Goal: Task Accomplishment & Management: Manage account settings

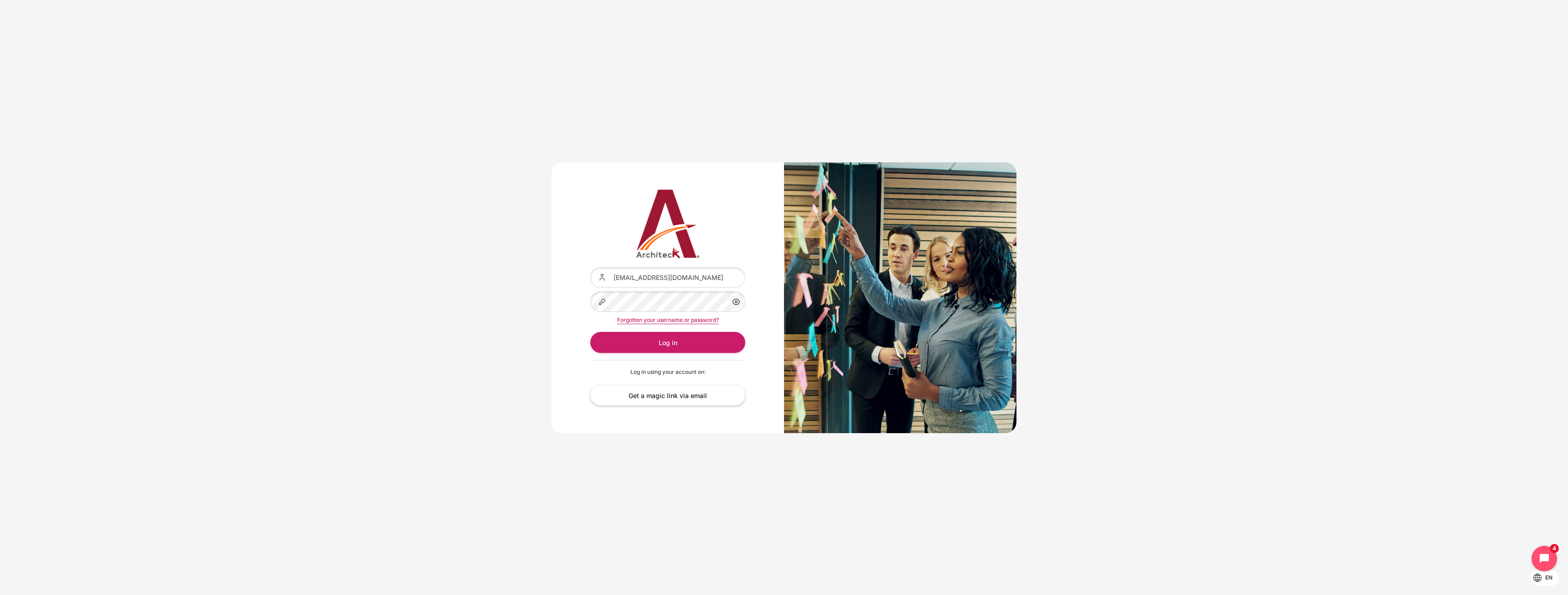
click at [590, 267] on div "Content" at bounding box center [590, 267] width 0 height 0
click at [657, 345] on button "Log in" at bounding box center [668, 342] width 155 height 21
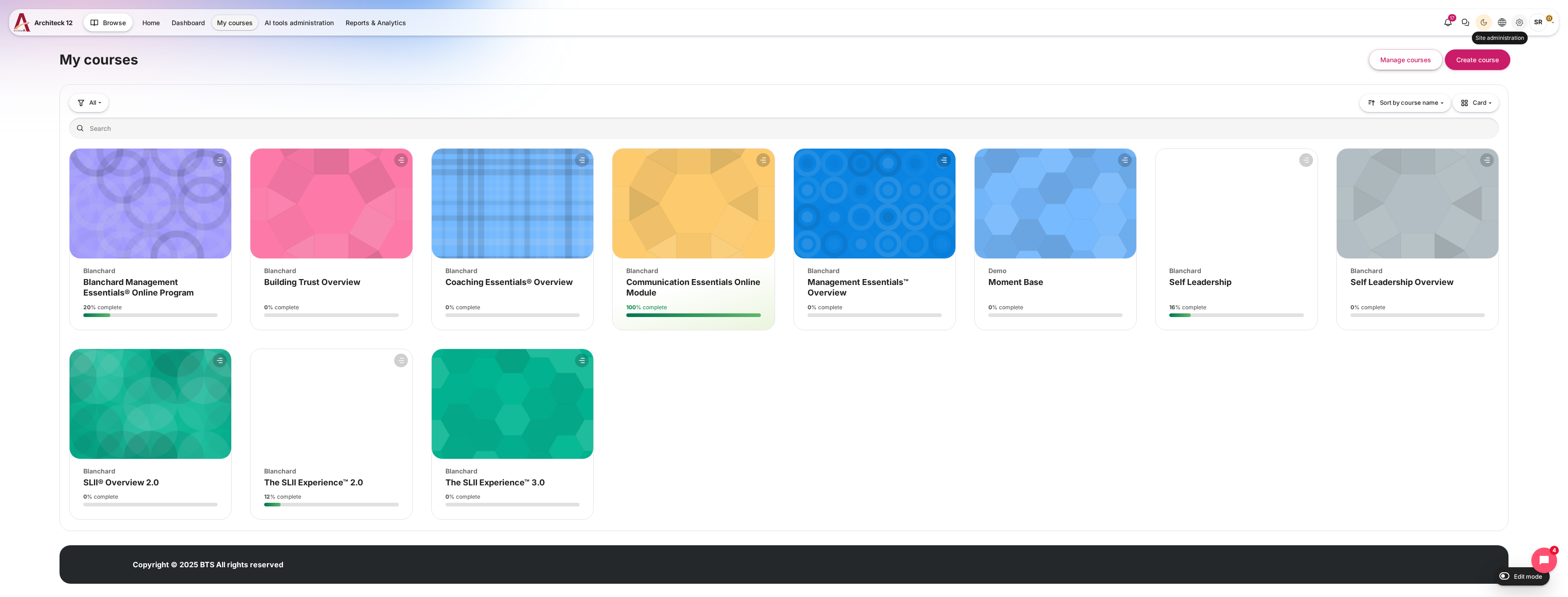
click at [1518, 21] on icon "Site administration" at bounding box center [1519, 23] width 11 height 11
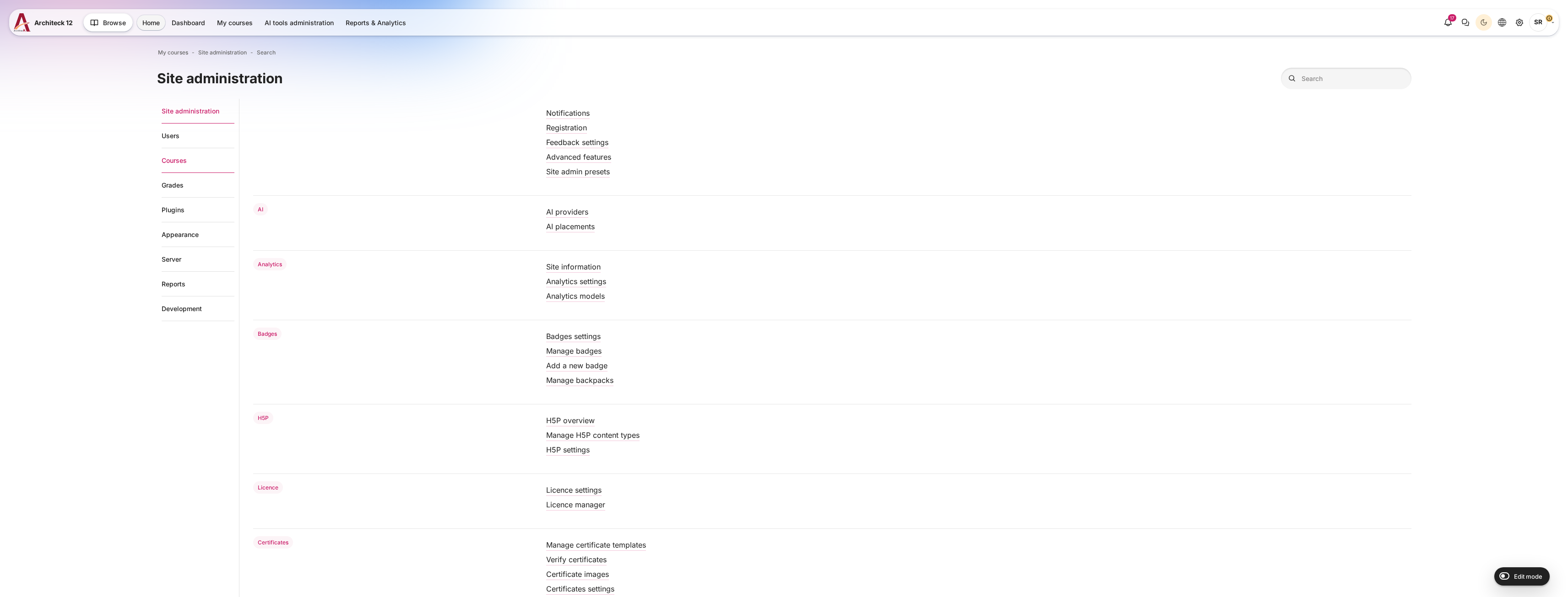
click at [168, 162] on link "Courses" at bounding box center [197, 161] width 73 height 24
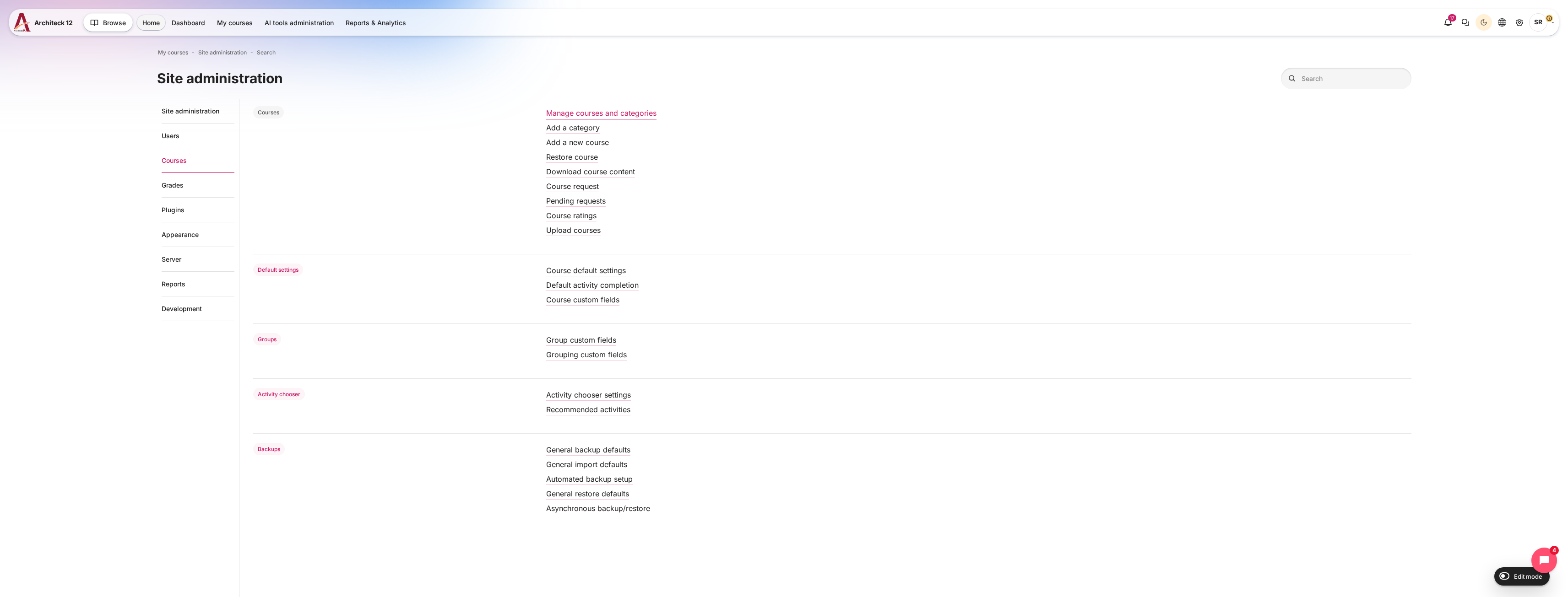
click at [634, 115] on link "Manage courses and categories" at bounding box center [601, 112] width 110 height 9
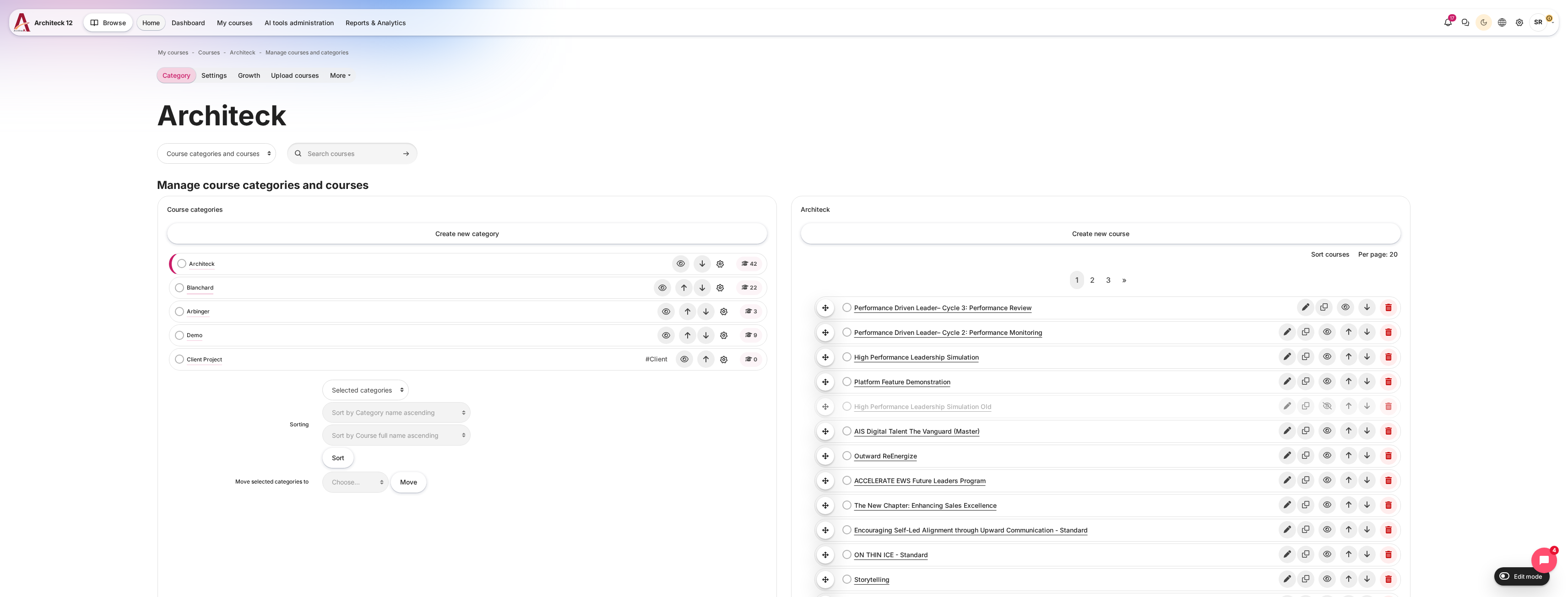
click at [197, 290] on link "Blanchard" at bounding box center [200, 287] width 26 height 8
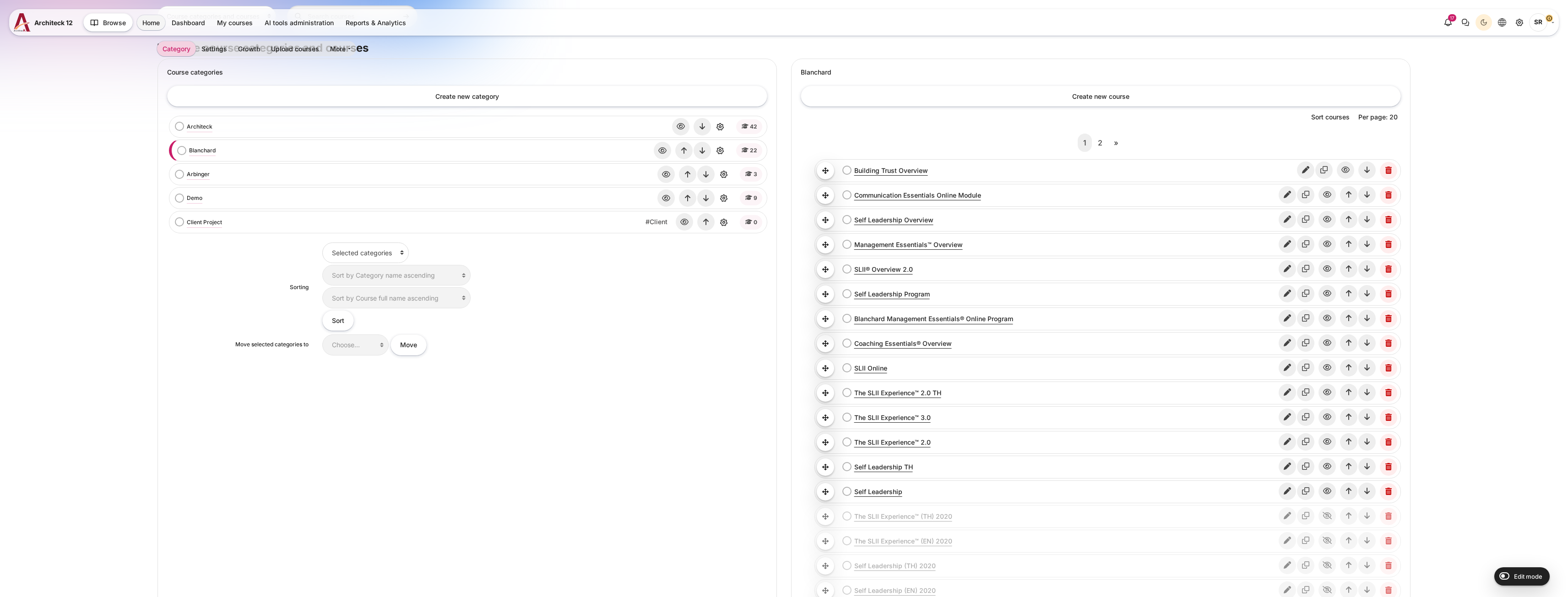
scroll to position [137, 0]
drag, startPoint x: 886, startPoint y: 264, endPoint x: 872, endPoint y: 268, distance: 14.6
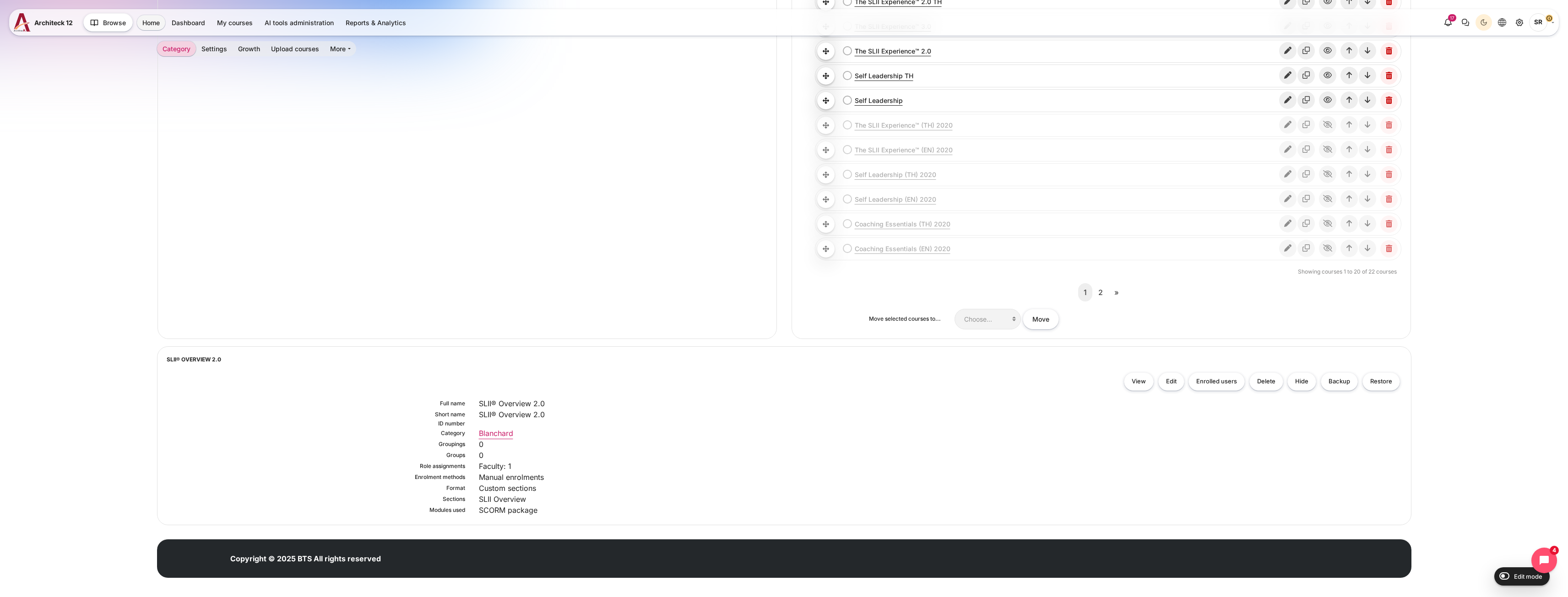
scroll to position [534, 0]
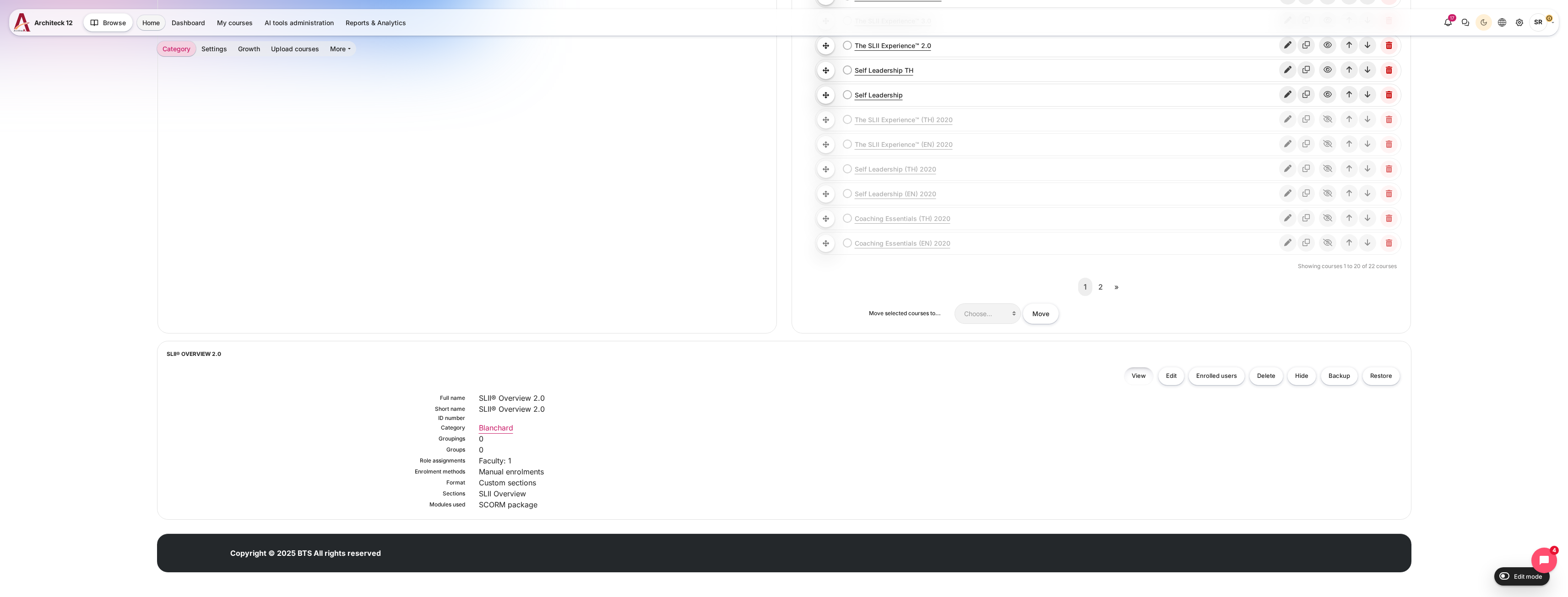
click at [1135, 380] on link "View" at bounding box center [1138, 376] width 30 height 19
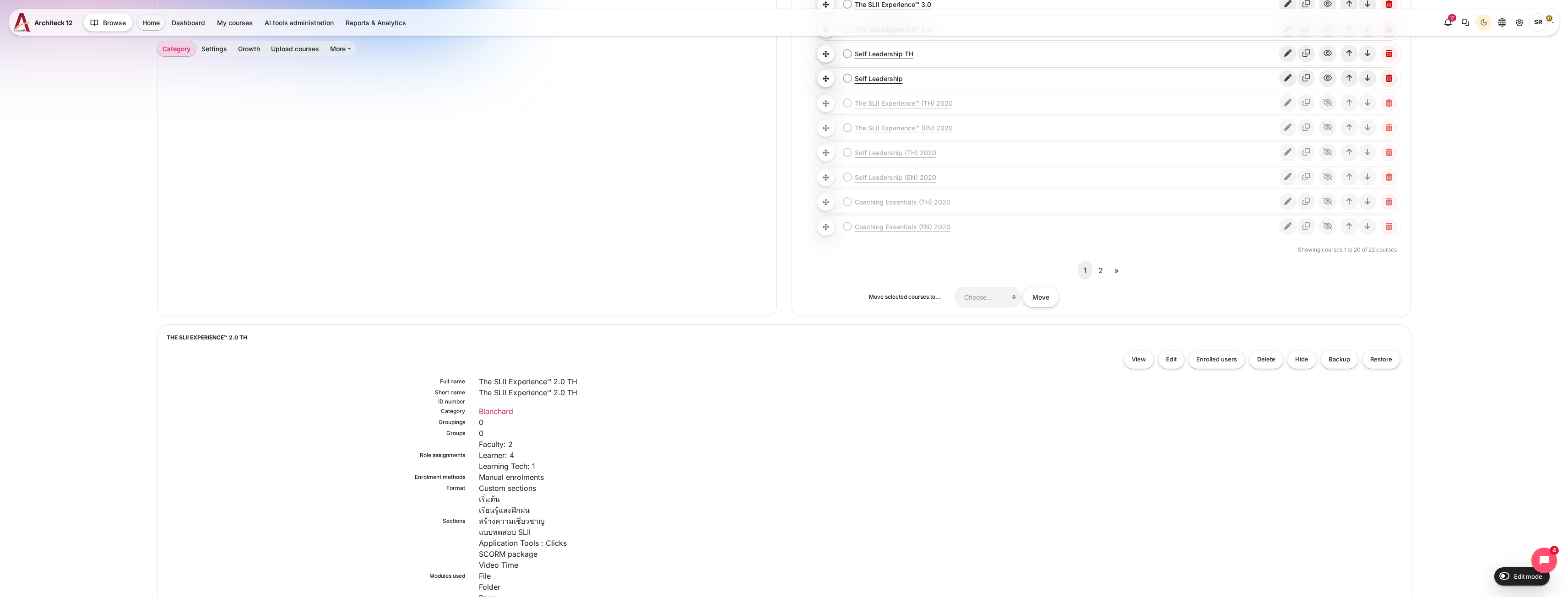
scroll to position [644, 0]
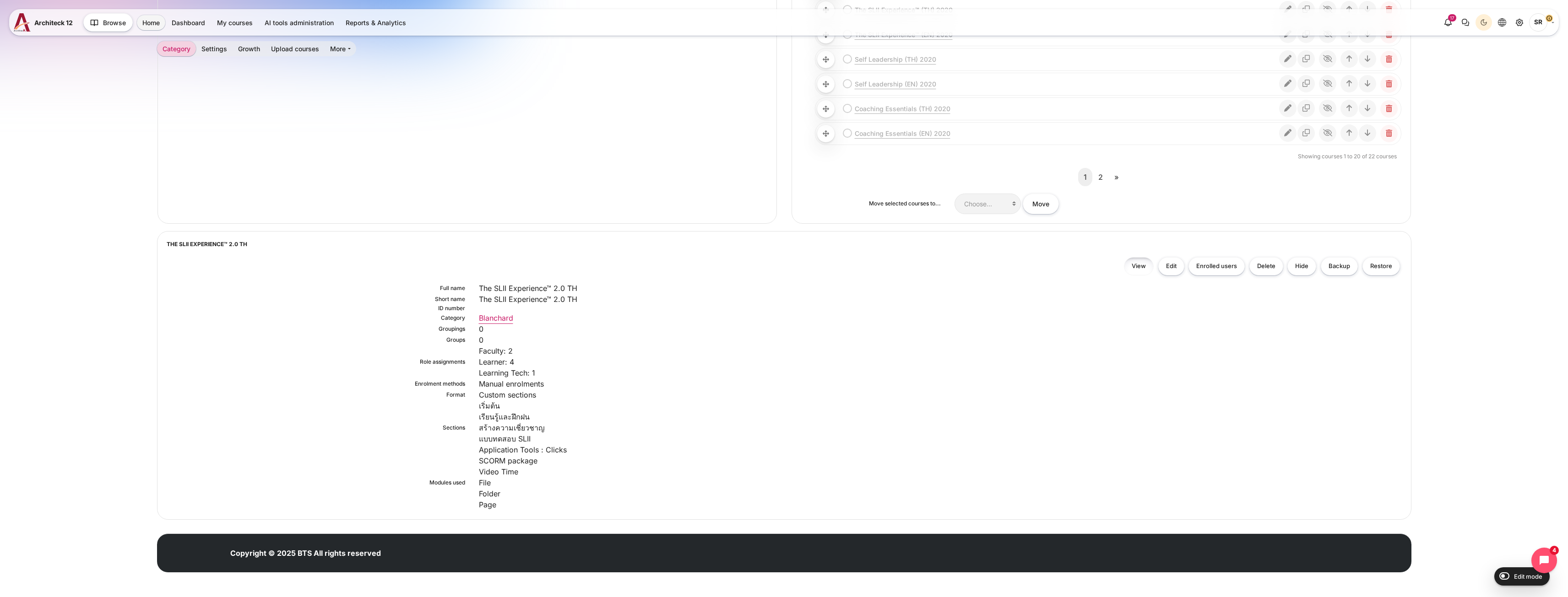
click at [1136, 261] on link "View" at bounding box center [1138, 266] width 30 height 19
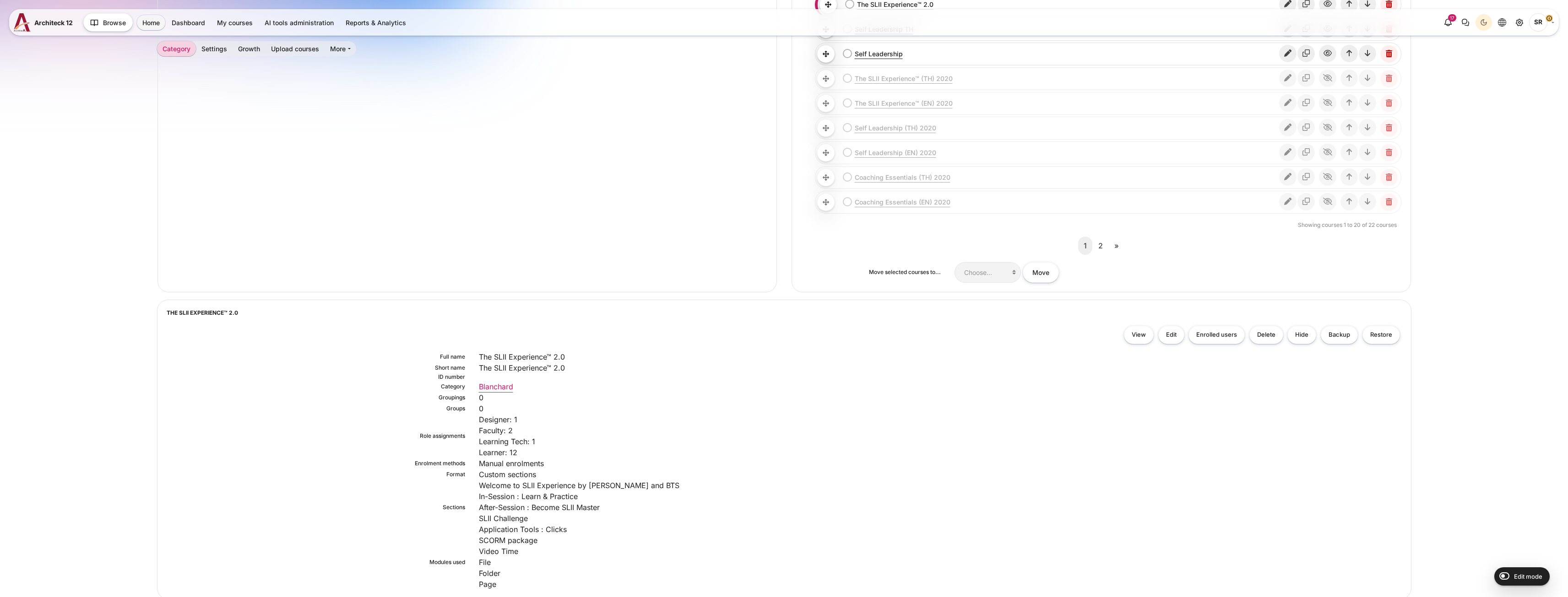
scroll to position [655, 0]
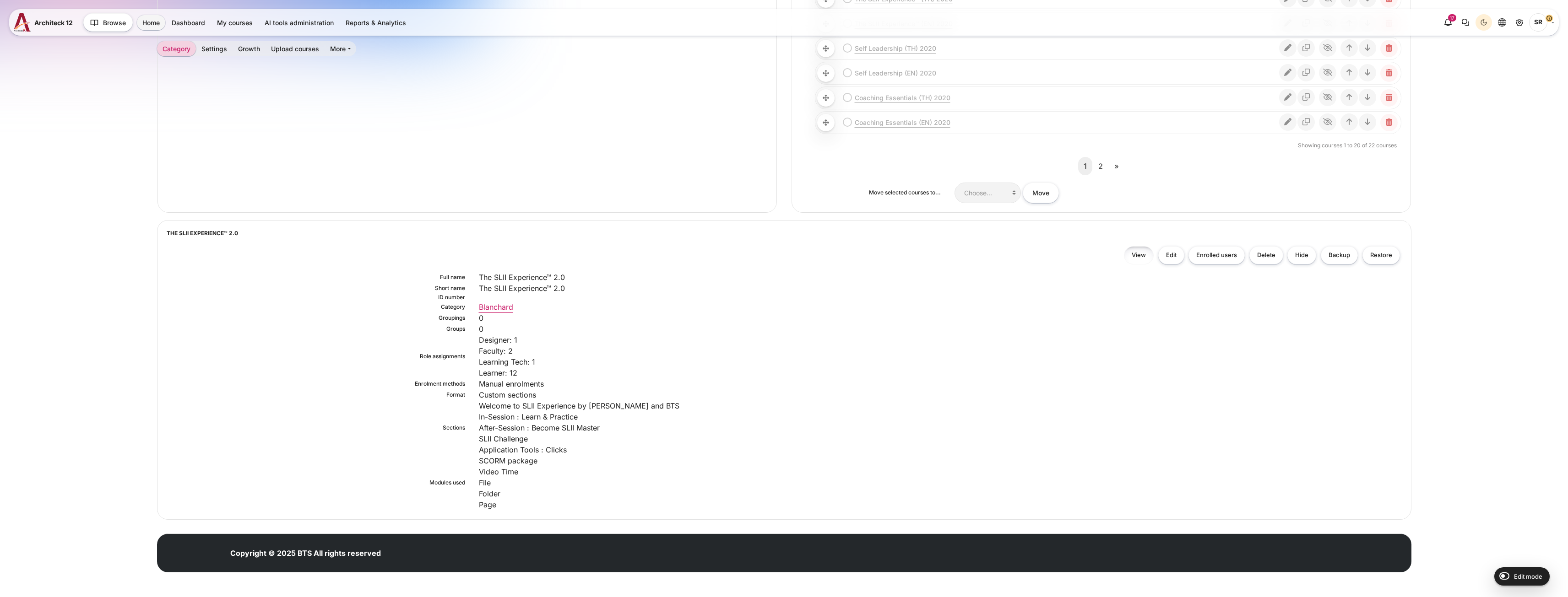
click at [1129, 252] on link "View" at bounding box center [1138, 255] width 30 height 19
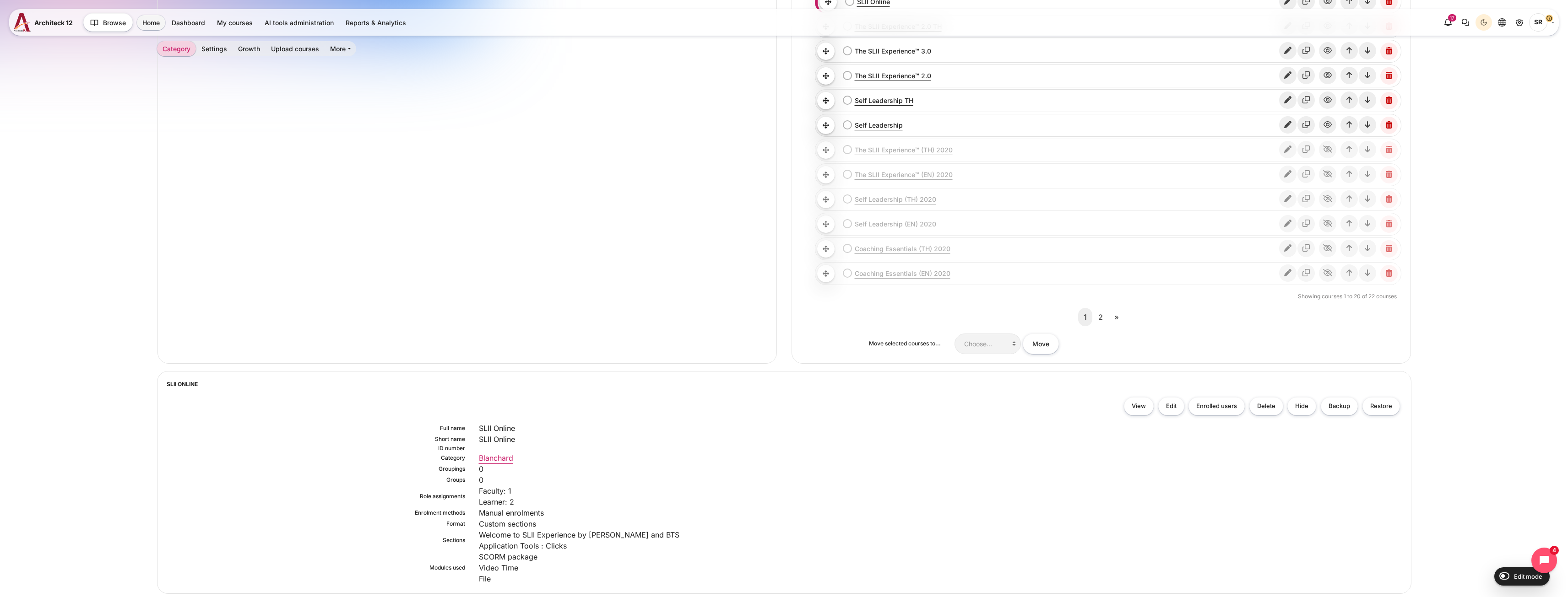
scroll to position [578, 0]
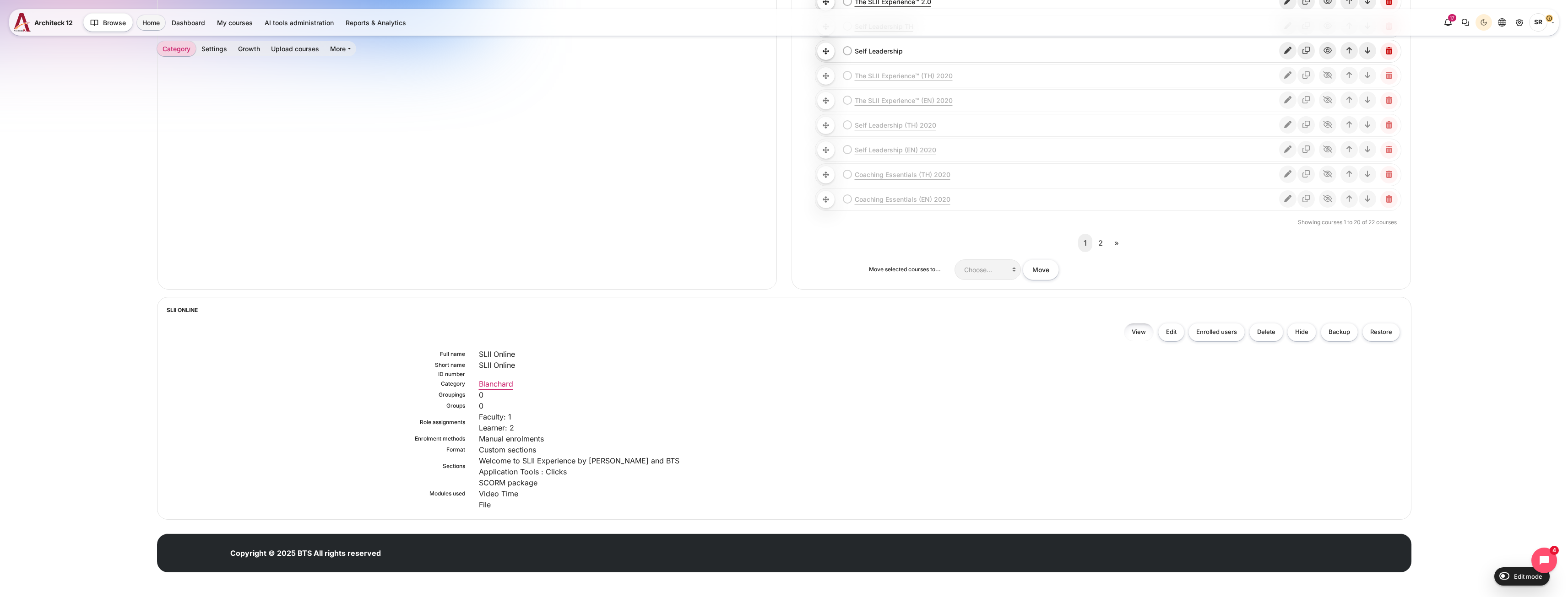
click at [1129, 335] on link "View" at bounding box center [1138, 332] width 30 height 19
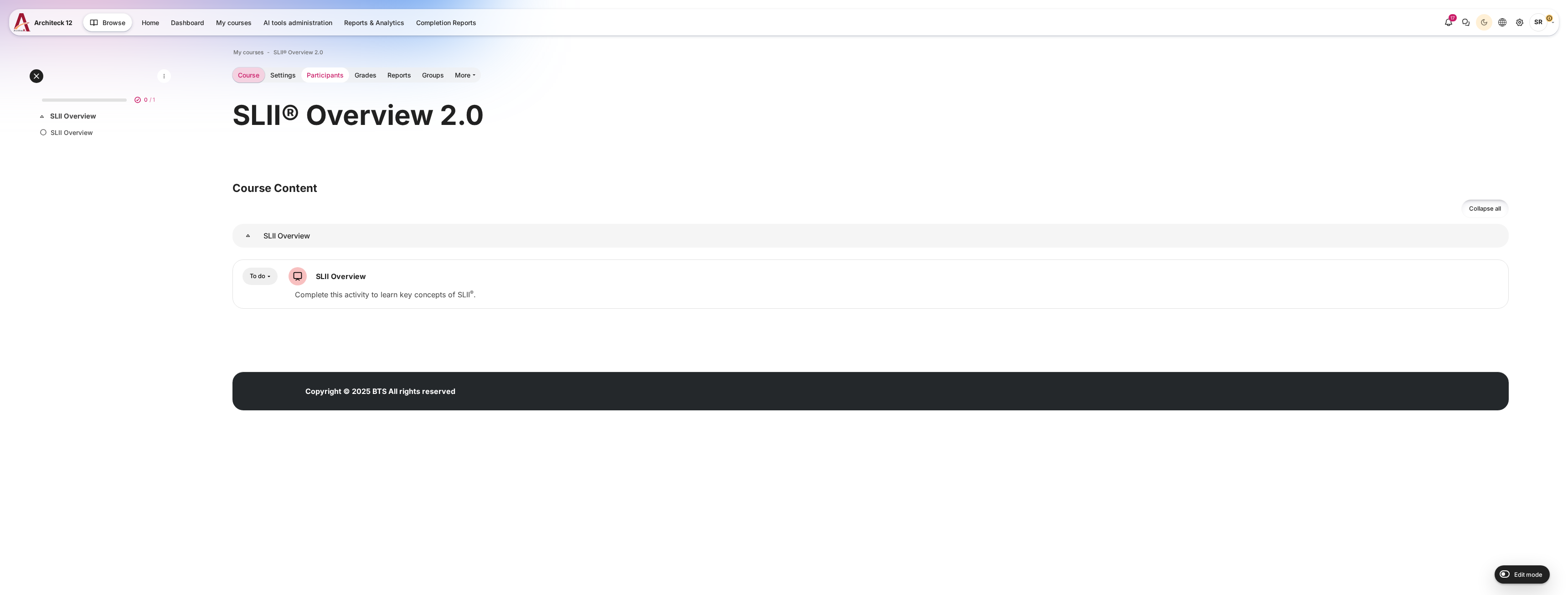
click at [331, 82] on link "Participants" at bounding box center [325, 75] width 48 height 15
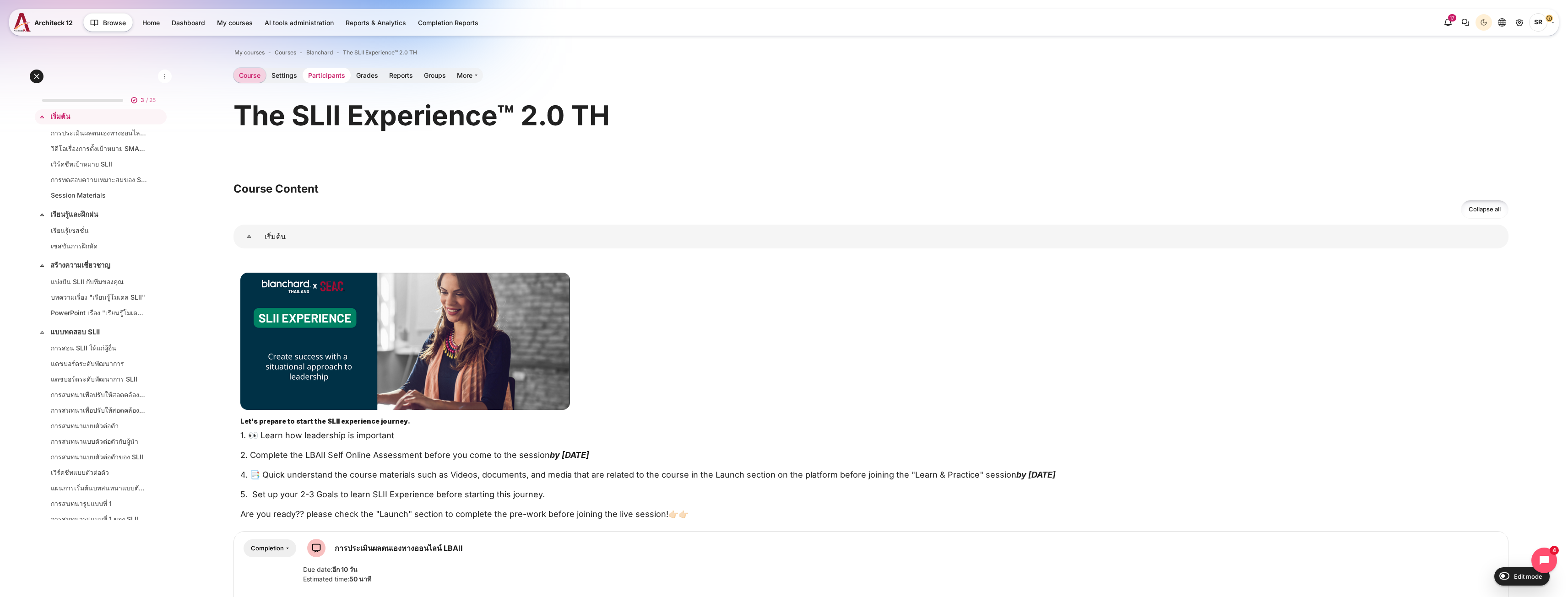
click at [330, 82] on link "Participants" at bounding box center [326, 75] width 48 height 15
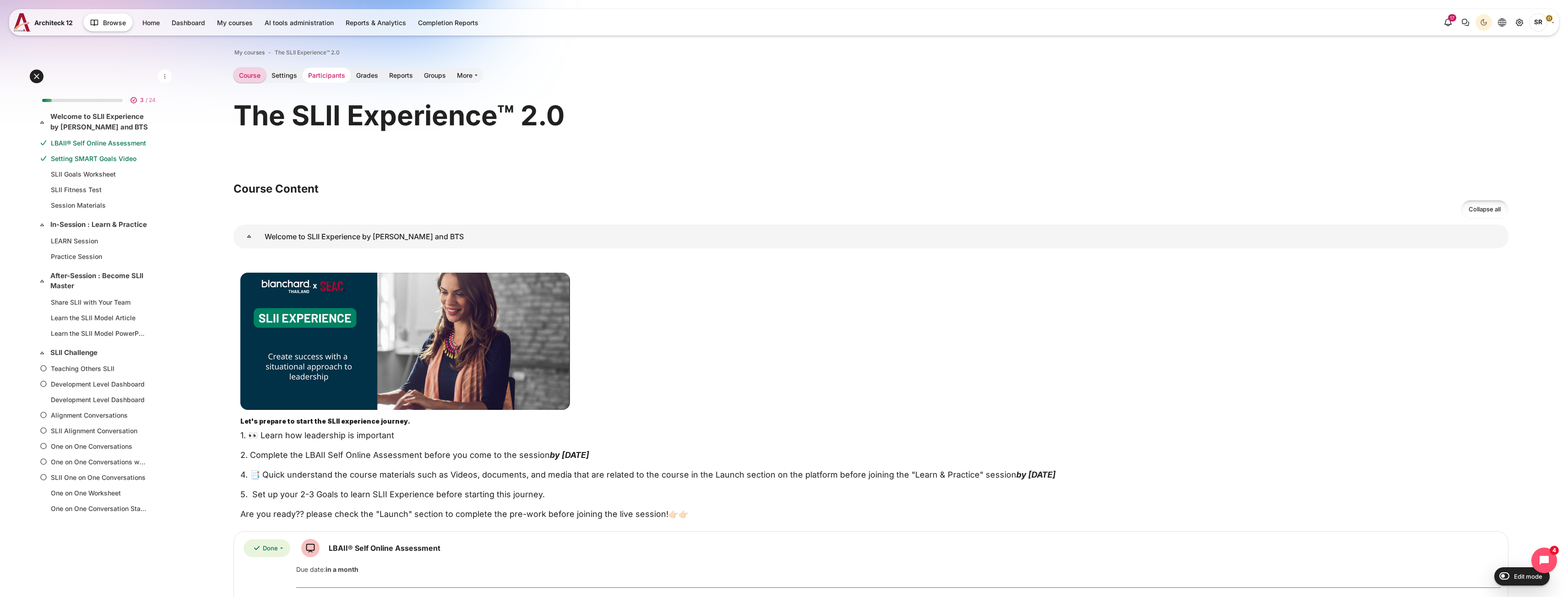
click at [336, 70] on link "Participants" at bounding box center [326, 75] width 48 height 15
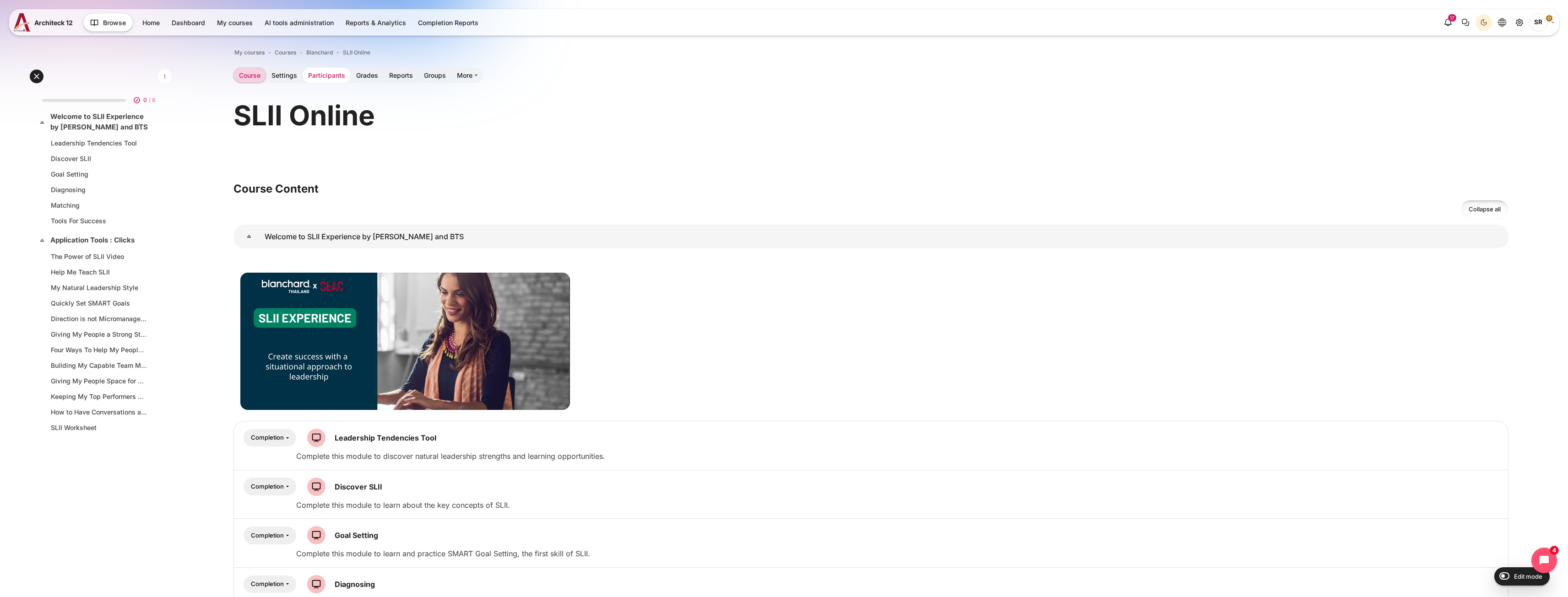
click at [333, 79] on link "Participants" at bounding box center [326, 75] width 48 height 15
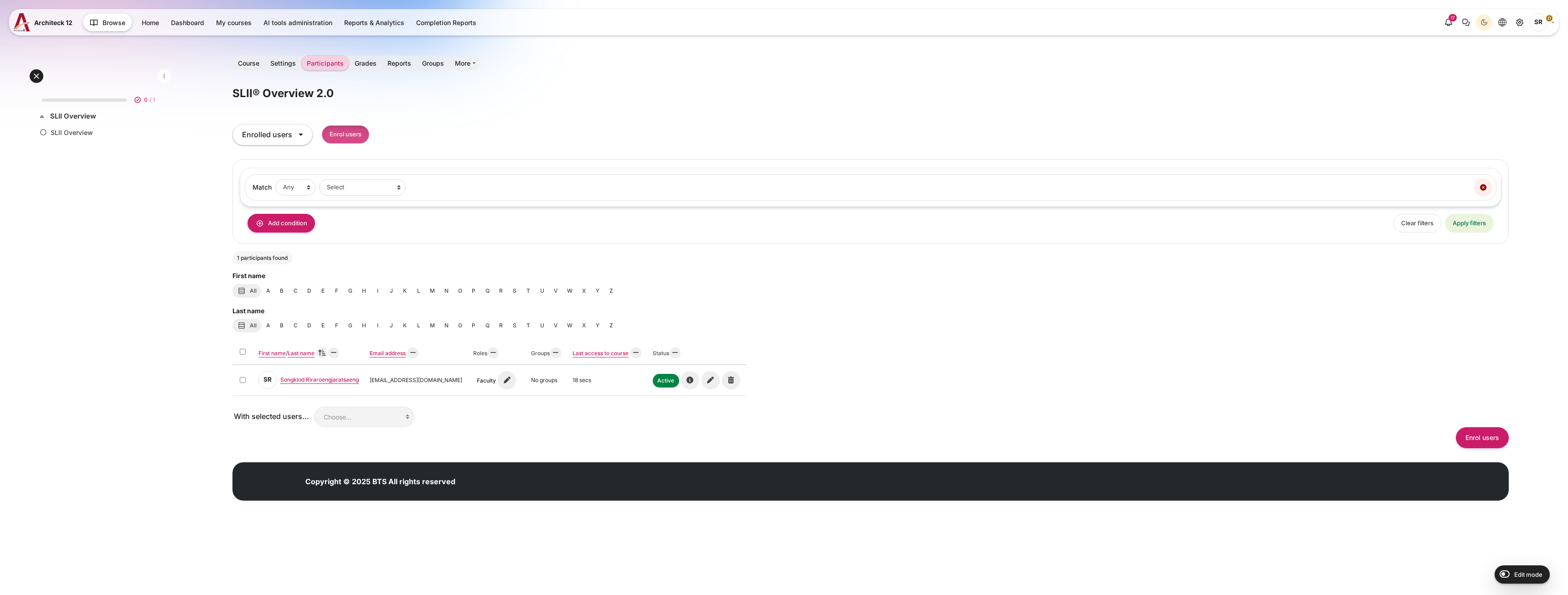
click at [343, 141] on input "Enrol users" at bounding box center [346, 135] width 47 height 19
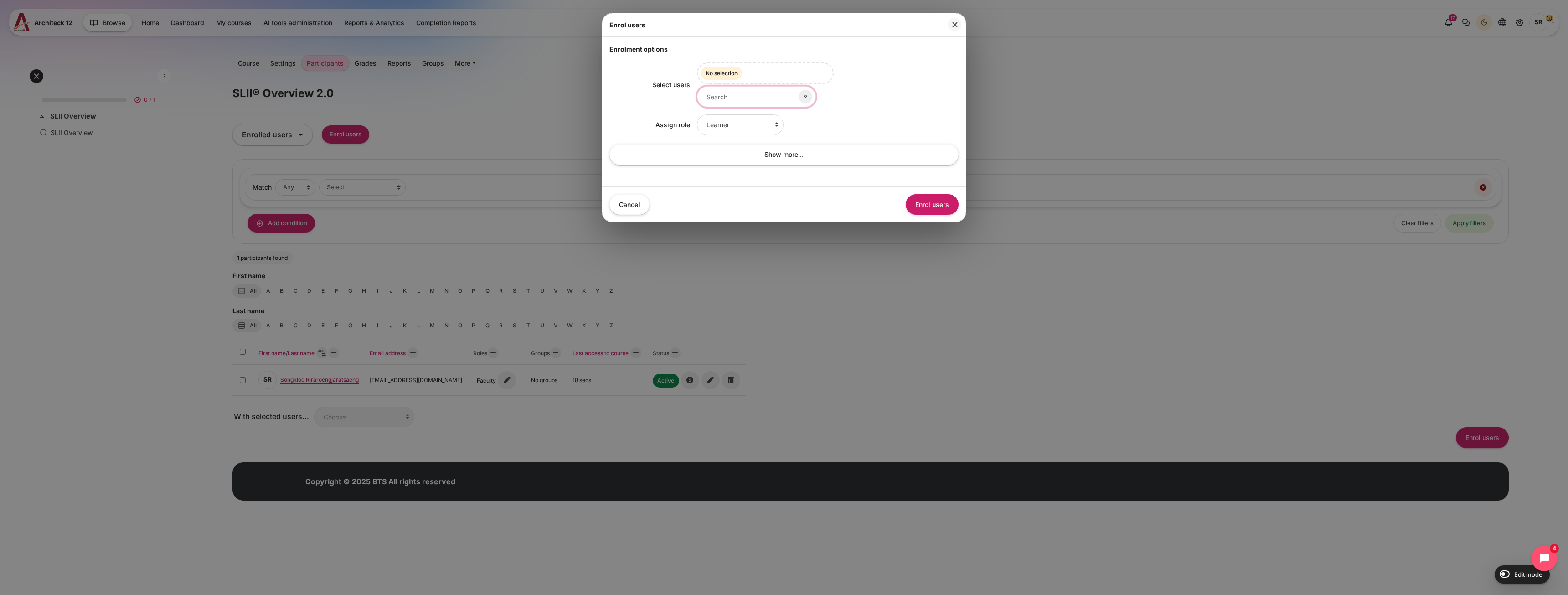
click at [751, 100] on input "Select users" at bounding box center [756, 97] width 119 height 21
click at [745, 131] on small "[EMAIL_ADDRESS][DOMAIN_NAME]" at bounding box center [754, 128] width 93 height 8
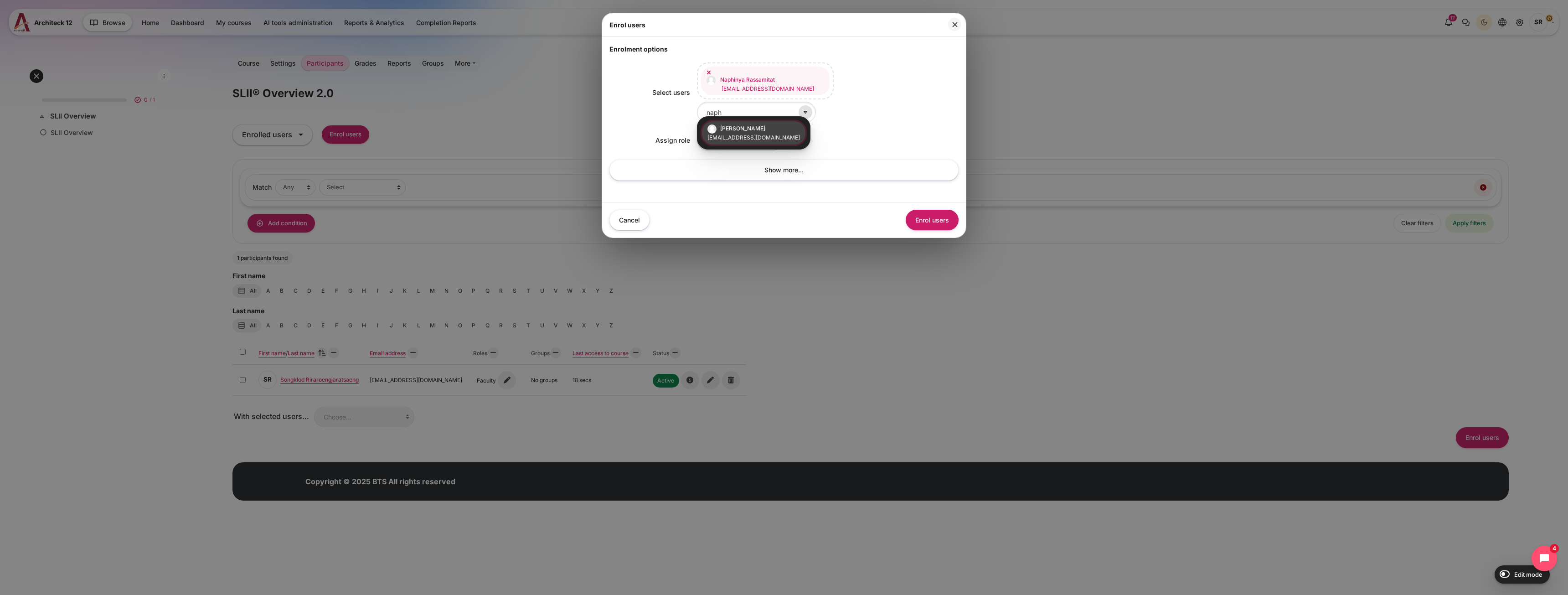
click at [799, 105] on span at bounding box center [805, 112] width 13 height 13
drag, startPoint x: 767, startPoint y: 110, endPoint x: 660, endPoint y: 104, distance: 107.2
click at [660, 104] on div "Select users Naphinya Rassamitat naphinya.rassamitat@bts.com Yada Thawornwattan…" at bounding box center [784, 93] width 349 height 60
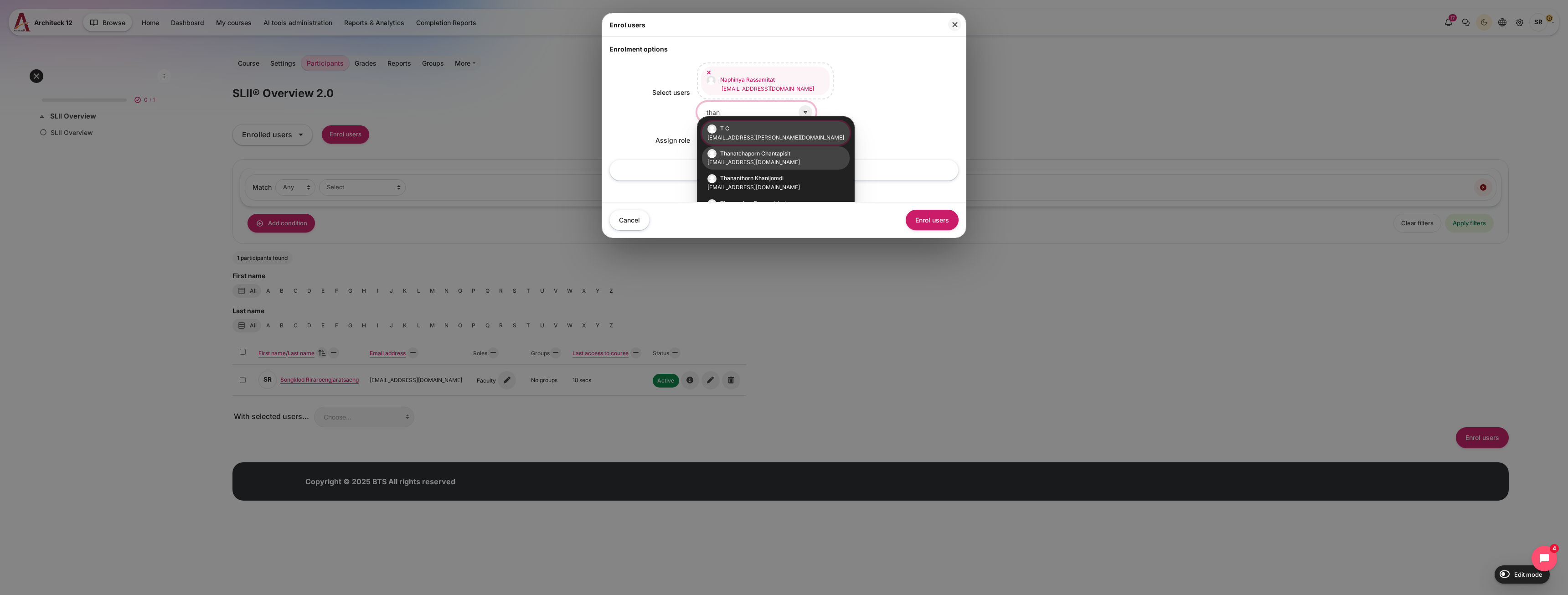
type input "than"
click at [754, 163] on small "[EMAIL_ADDRESS][DOMAIN_NAME]" at bounding box center [775, 162] width 137 height 8
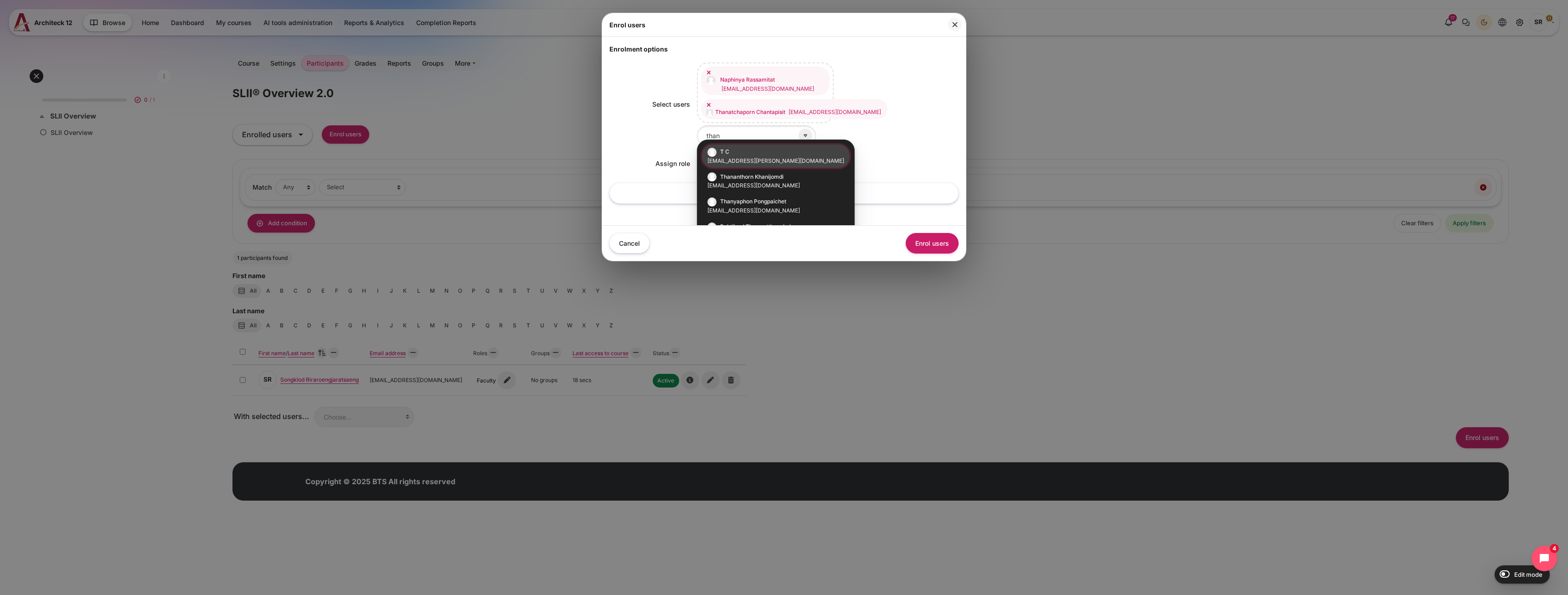
click at [828, 205] on div "Select users Naphinya Rassamitat naphinya.rassamitat@bts.com T C thanyaphon.che…" at bounding box center [784, 136] width 349 height 164
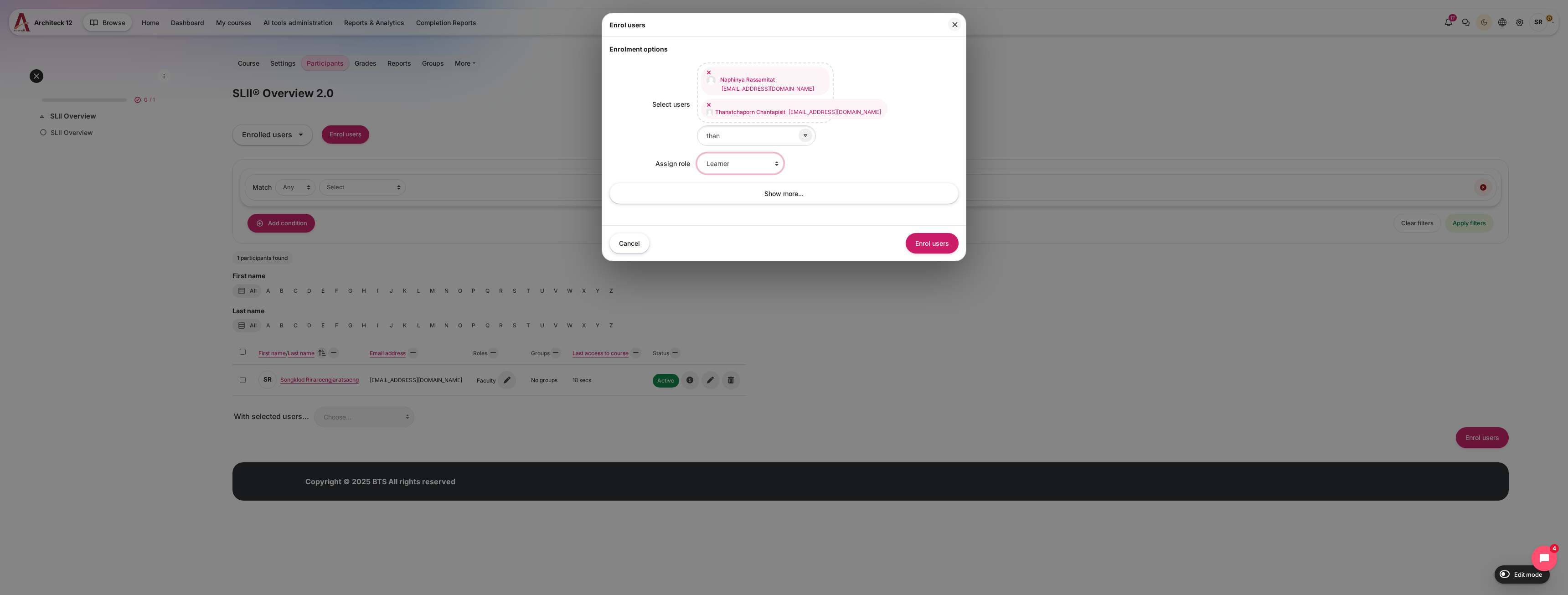
click at [752, 153] on select "Learner Faculty Client Sponsor 3 Manager Teacher Non-editing teacher Student Le…" at bounding box center [740, 164] width 86 height 21
select select "10"
click at [697, 153] on select "Learner Faculty Client Sponsor 3 Manager Teacher Non-editing teacher Student Le…" at bounding box center [740, 164] width 86 height 21
click at [917, 239] on button "Enrol users" at bounding box center [932, 244] width 53 height 21
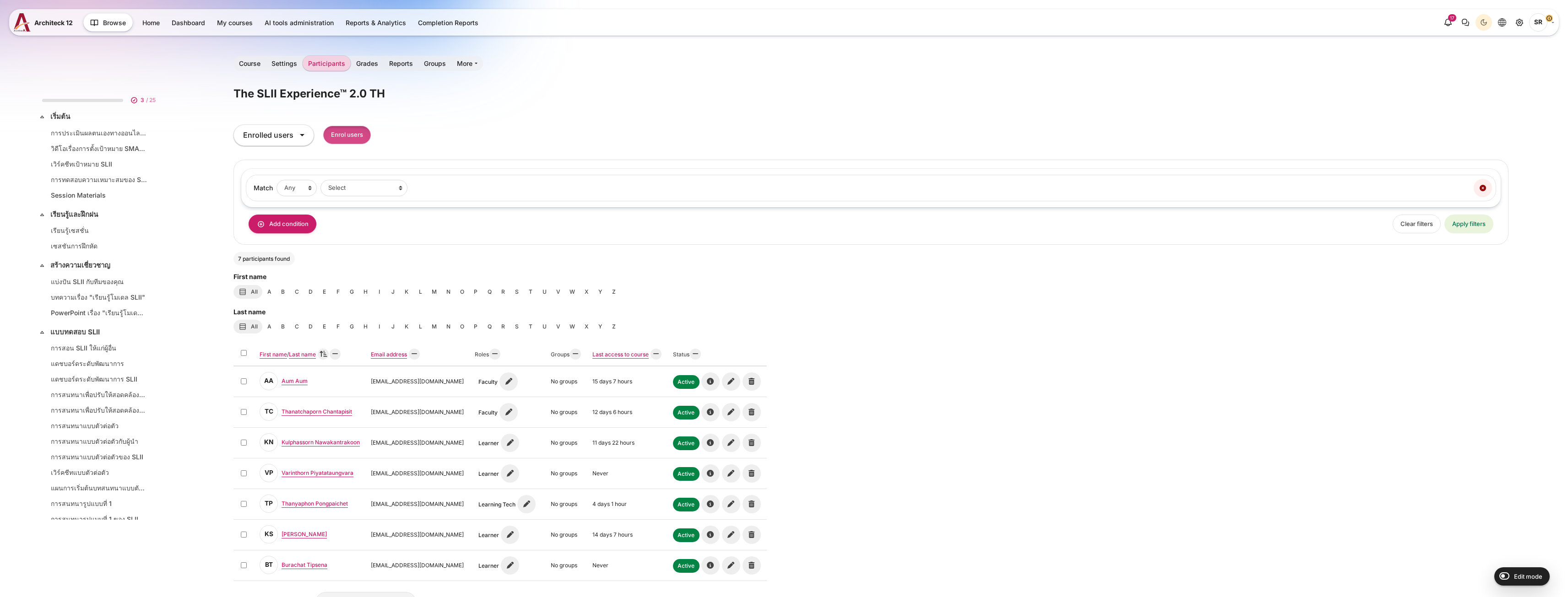
click at [356, 144] on div "Enrol users" at bounding box center [347, 135] width 48 height 21
click at [351, 141] on input "Enrol users" at bounding box center [347, 135] width 48 height 19
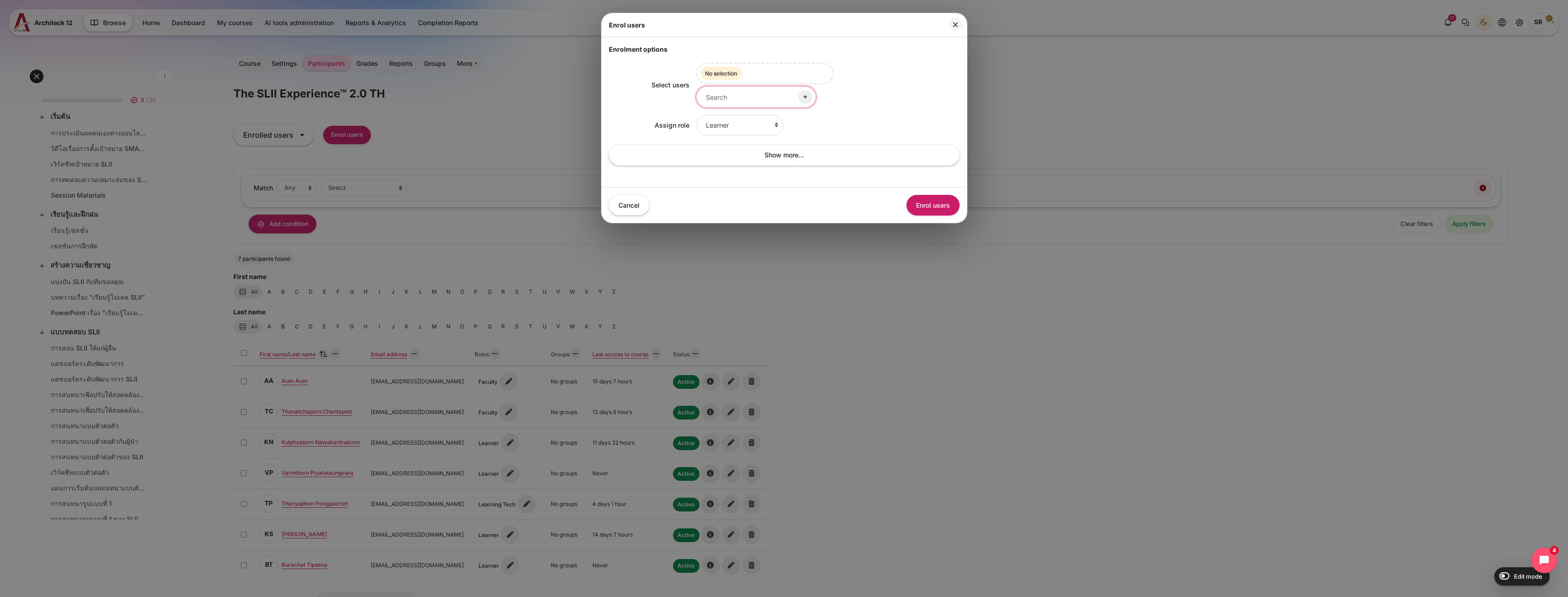
click at [731, 101] on input "Select users" at bounding box center [756, 97] width 119 height 21
type input "naphi"
click at [748, 126] on small "[EMAIL_ADDRESS][DOMAIN_NAME]" at bounding box center [753, 128] width 93 height 8
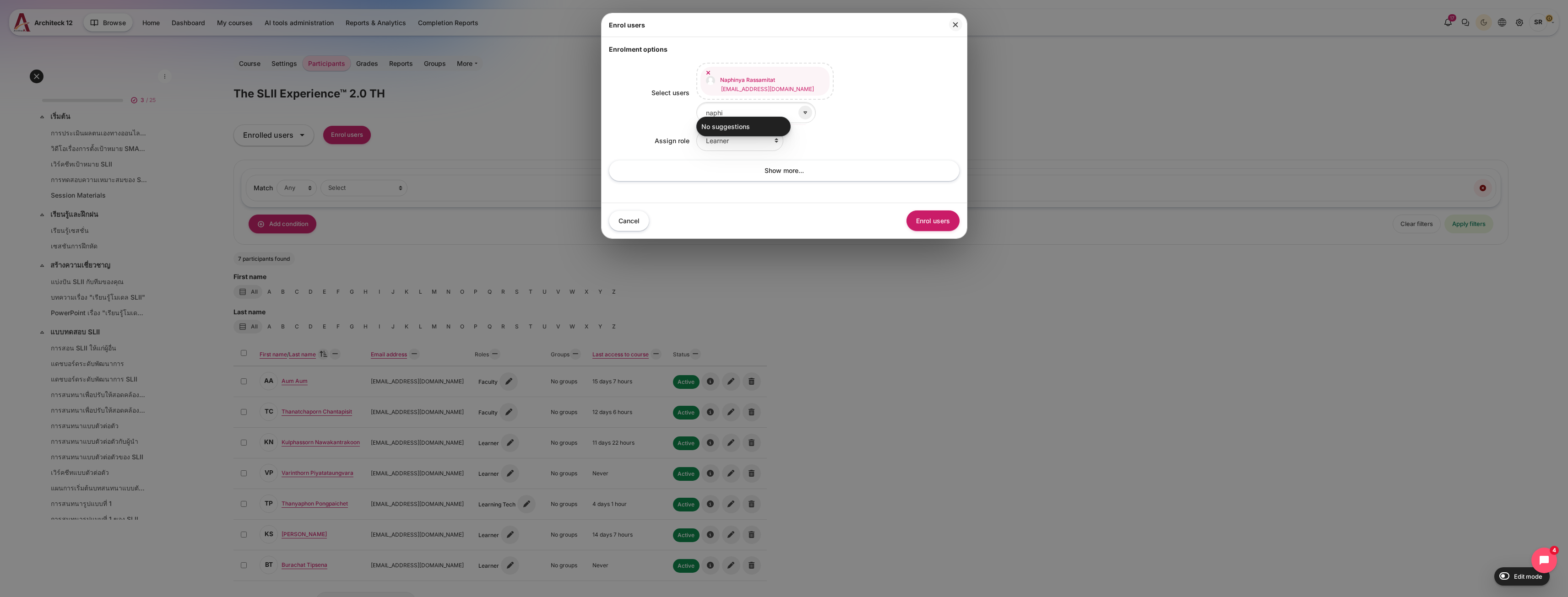
click at [705, 135] on ul "No suggestions" at bounding box center [743, 126] width 94 height 20
click at [713, 143] on select "Learner Faculty Client Sponsor 3 Manager Teacher Non-editing teacher Student Le…" at bounding box center [740, 141] width 87 height 21
select select "10"
click at [696, 130] on select "Learner Faculty Client Sponsor 3 Manager Teacher Non-editing teacher Student Le…" at bounding box center [740, 141] width 87 height 21
click at [932, 218] on button "Enrol users" at bounding box center [933, 221] width 53 height 21
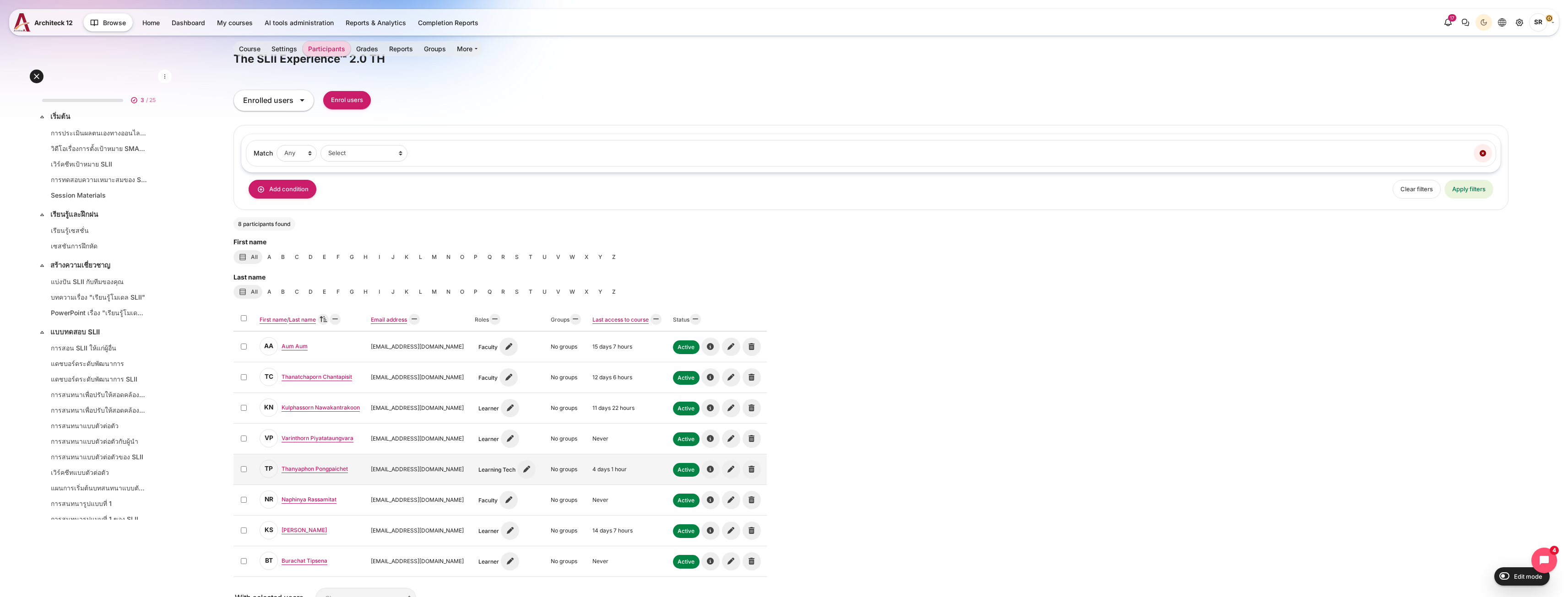
scroll to position [92, 0]
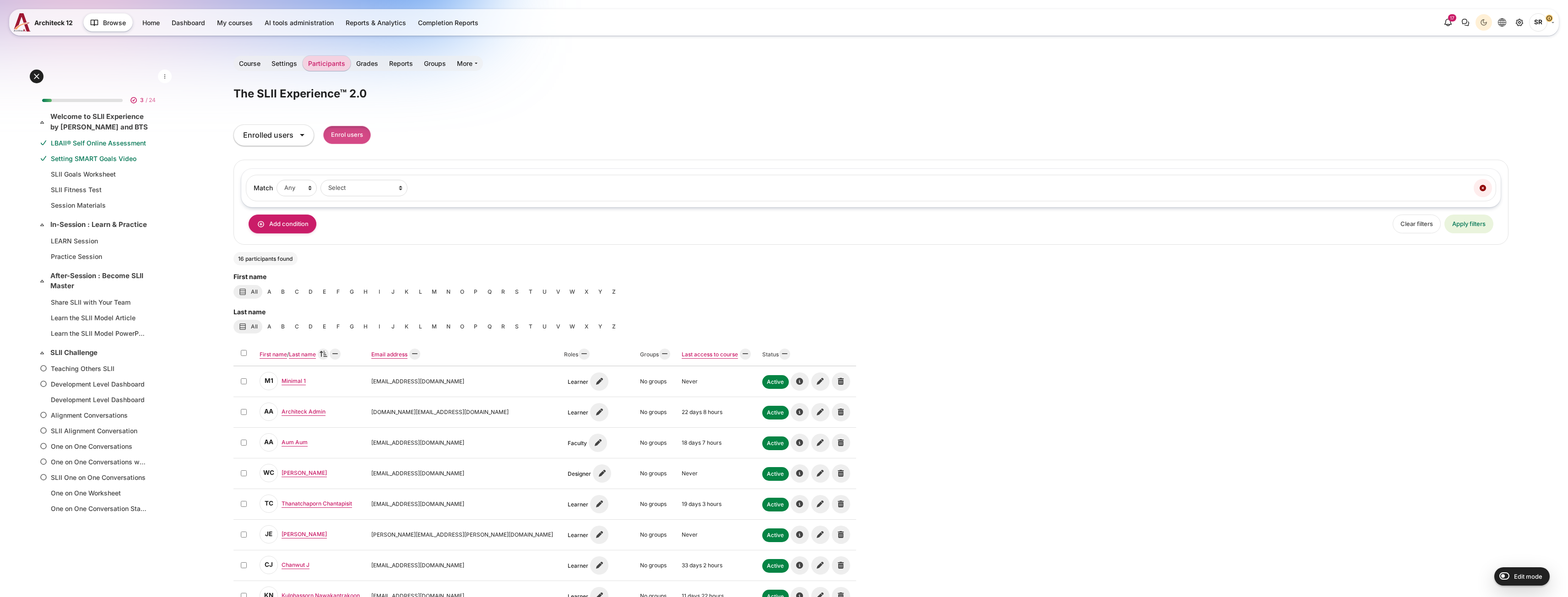
click at [344, 135] on input "Enrol users" at bounding box center [347, 135] width 48 height 19
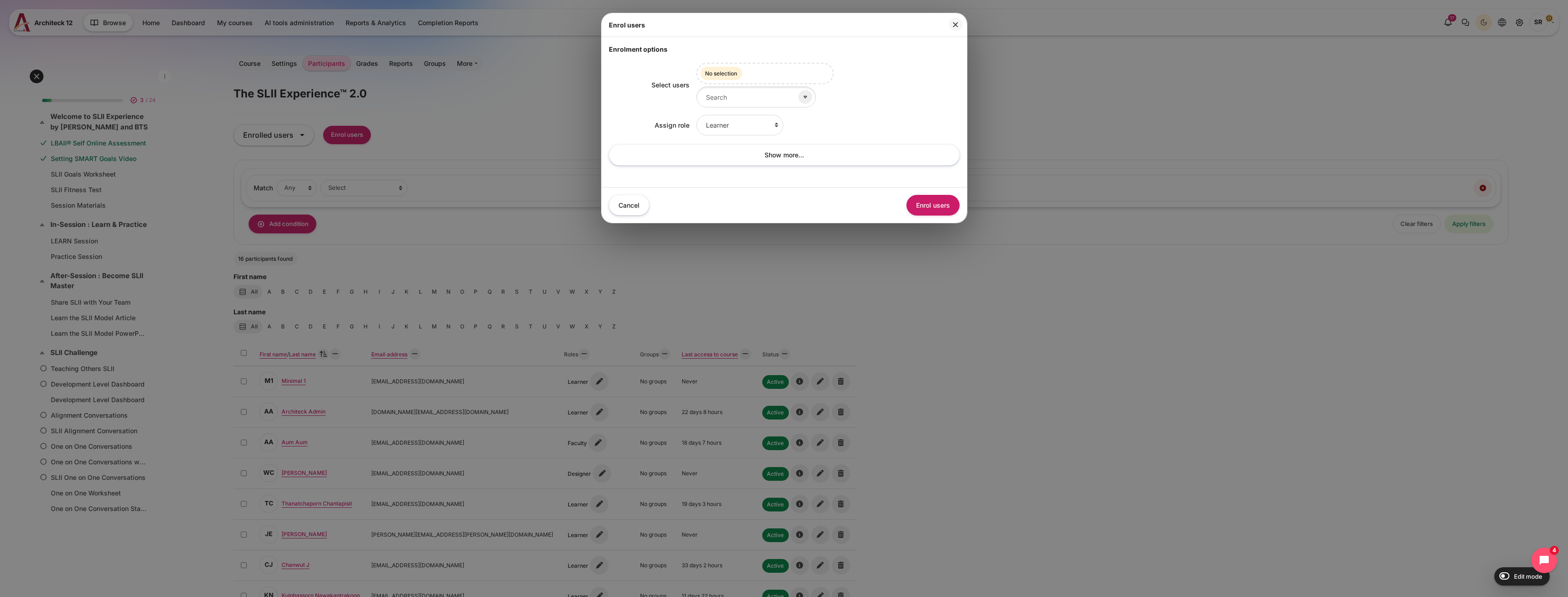
click at [731, 169] on div "Select users Selected items: No selection Assign role Learner Faculty Client Sp…" at bounding box center [784, 117] width 351 height 126
click at [737, 125] on select "Learner Faculty Client Sponsor 3 Manager Teacher Non-editing teacher Student Le…" at bounding box center [740, 125] width 87 height 21
select select "10"
click at [696, 115] on select "Learner Faculty Client Sponsor 3 Manager Teacher Non-editing teacher Student Le…" at bounding box center [740, 125] width 87 height 21
click at [742, 95] on input "Select users" at bounding box center [756, 97] width 119 height 21
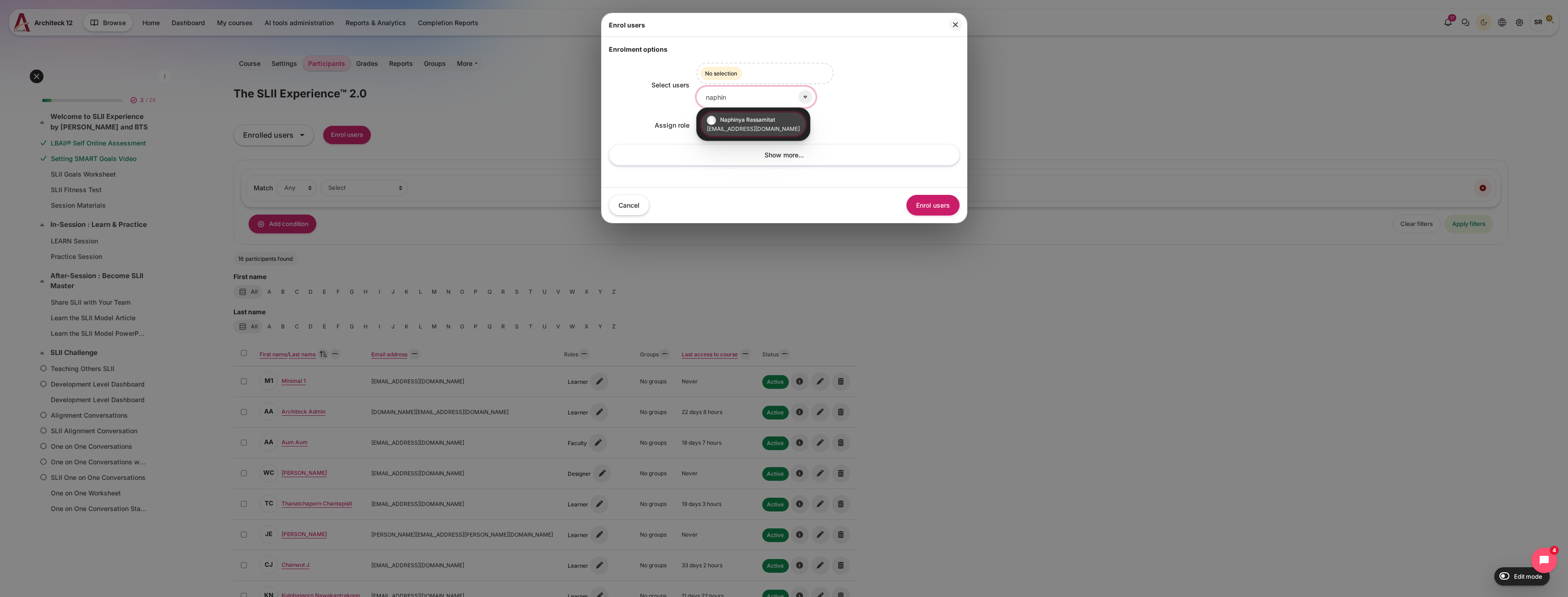
type input "naphin"
click at [761, 133] on small "[EMAIL_ADDRESS][DOMAIN_NAME]" at bounding box center [753, 128] width 93 height 8
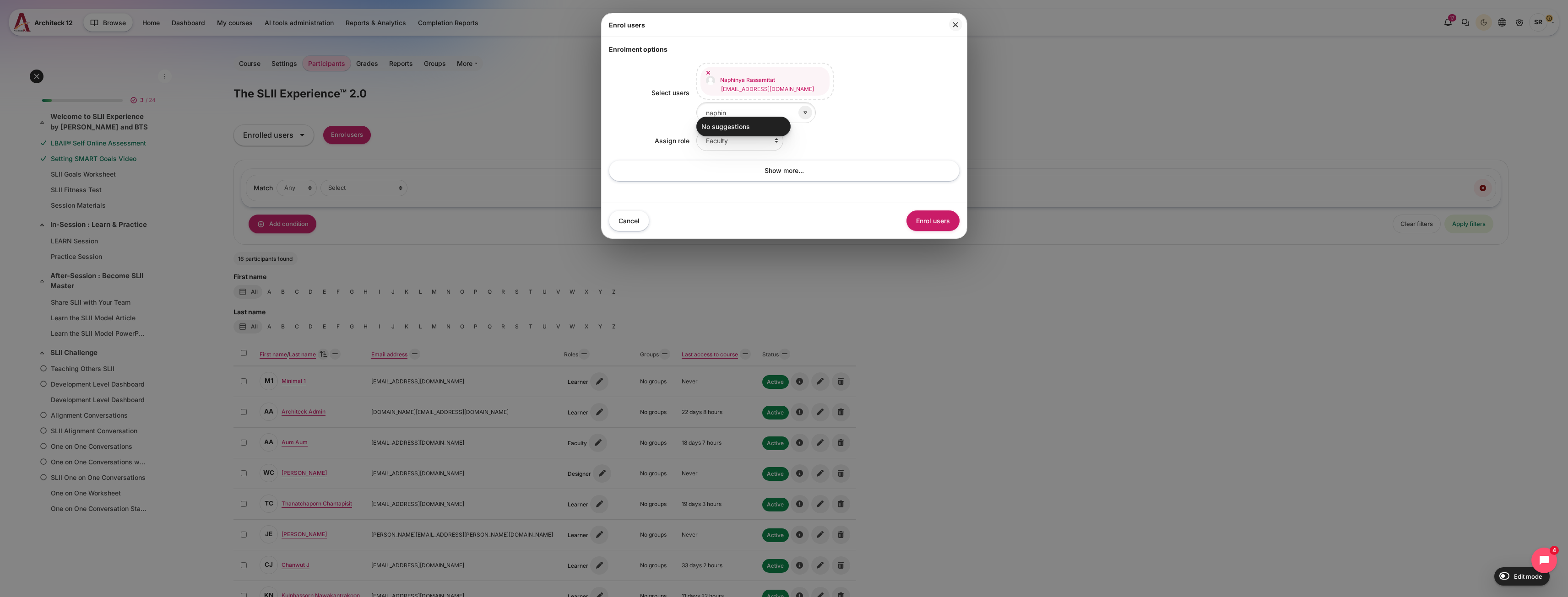
click at [804, 203] on div "Cancel Enrol users" at bounding box center [784, 221] width 366 height 35
click at [925, 211] on button "Enrol users" at bounding box center [933, 221] width 53 height 21
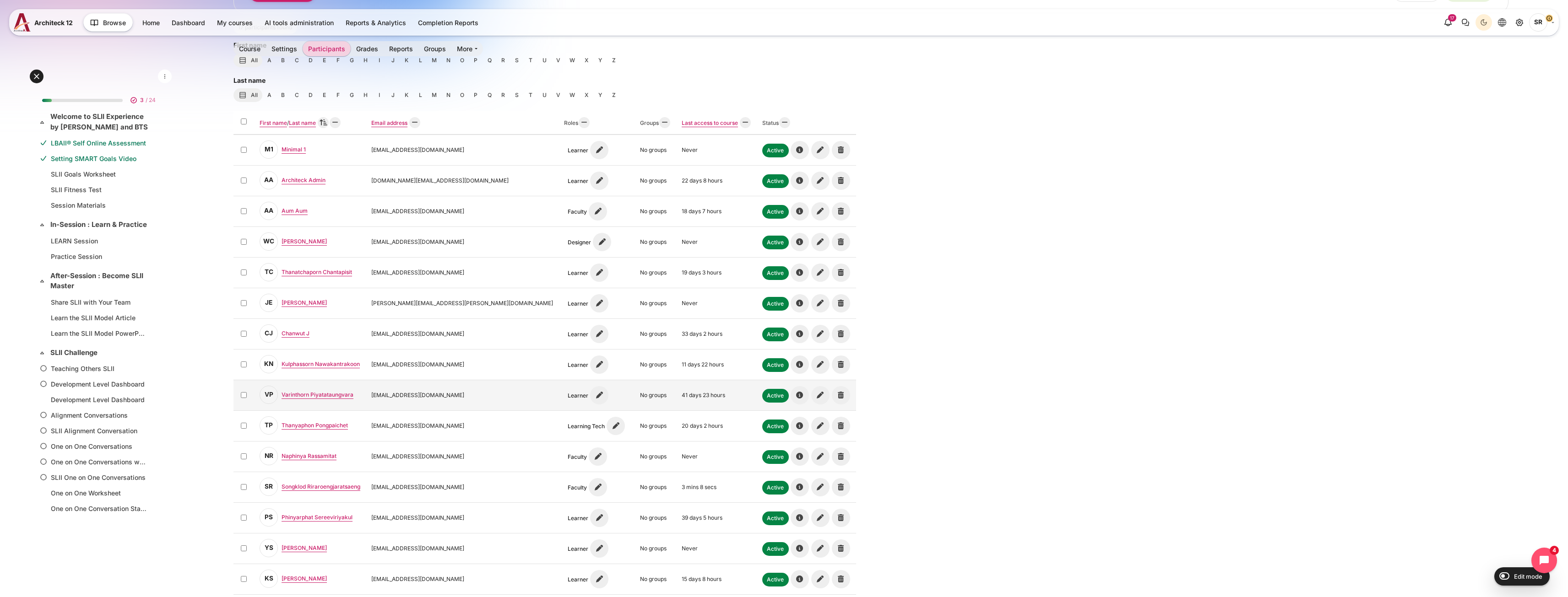
scroll to position [274, 0]
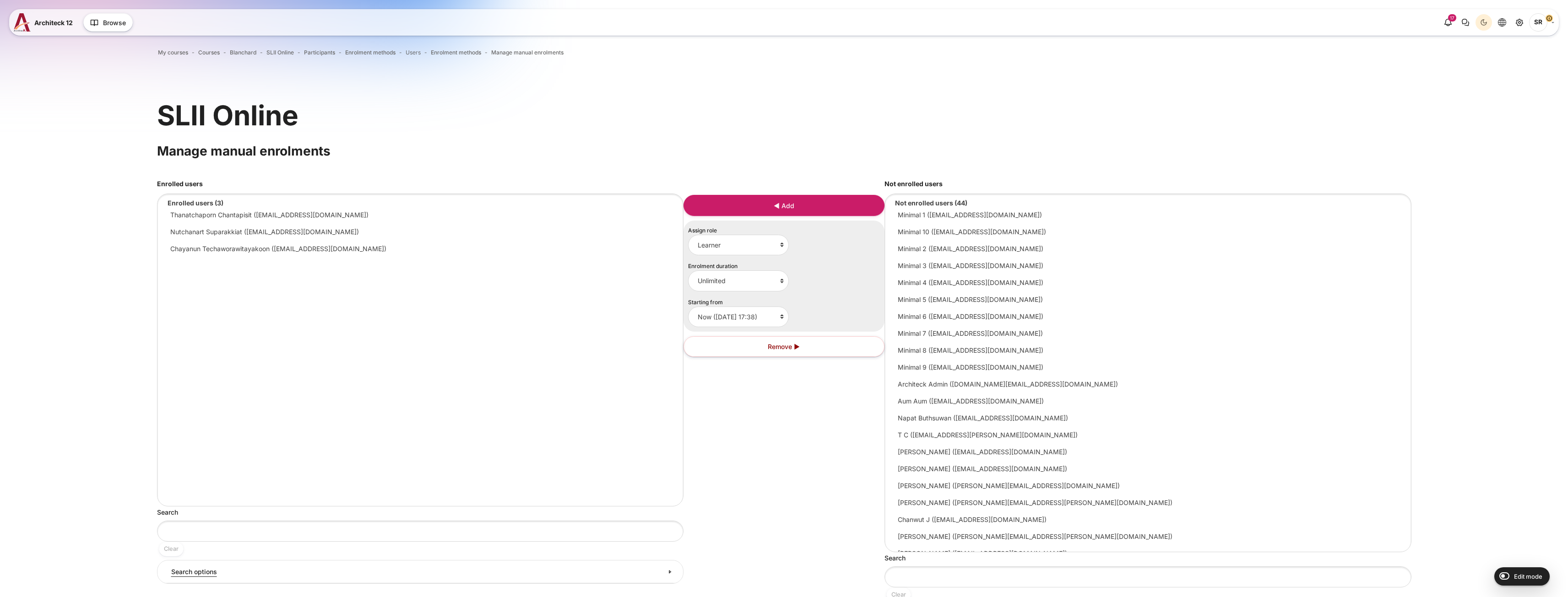
select select "Content"
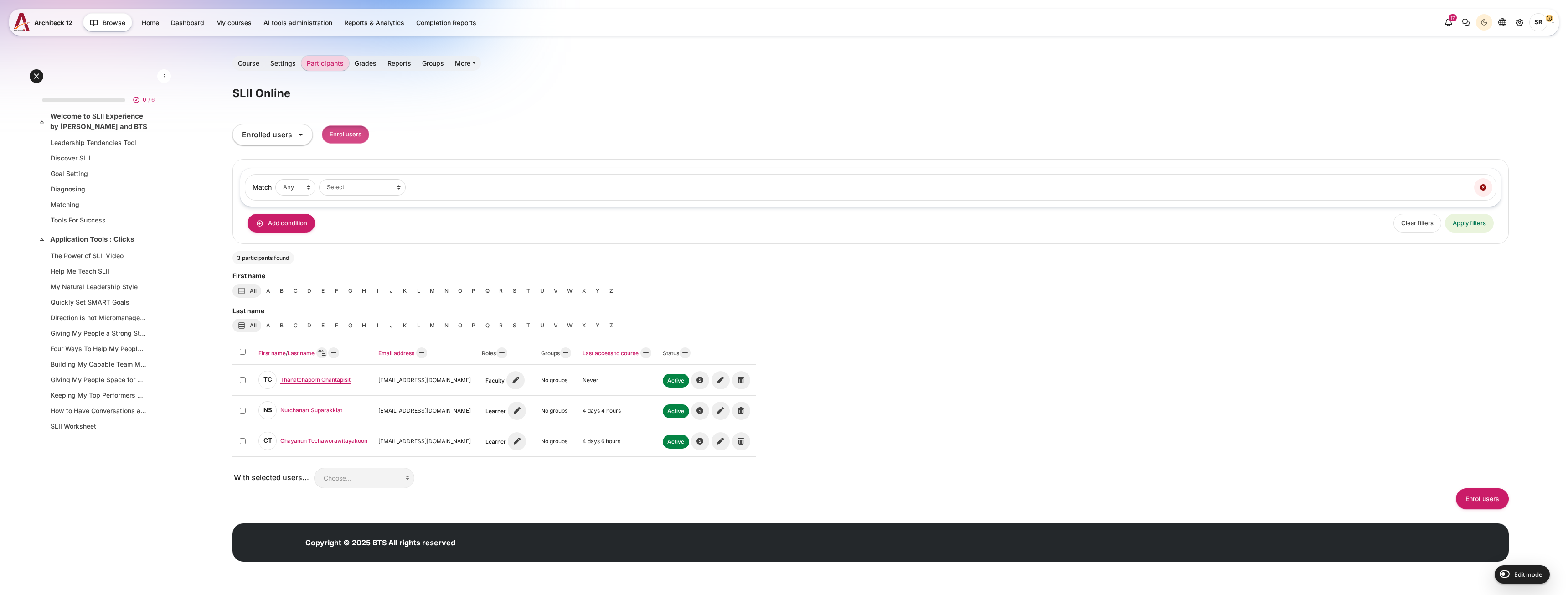
click at [346, 133] on input "Enrol users" at bounding box center [346, 135] width 47 height 19
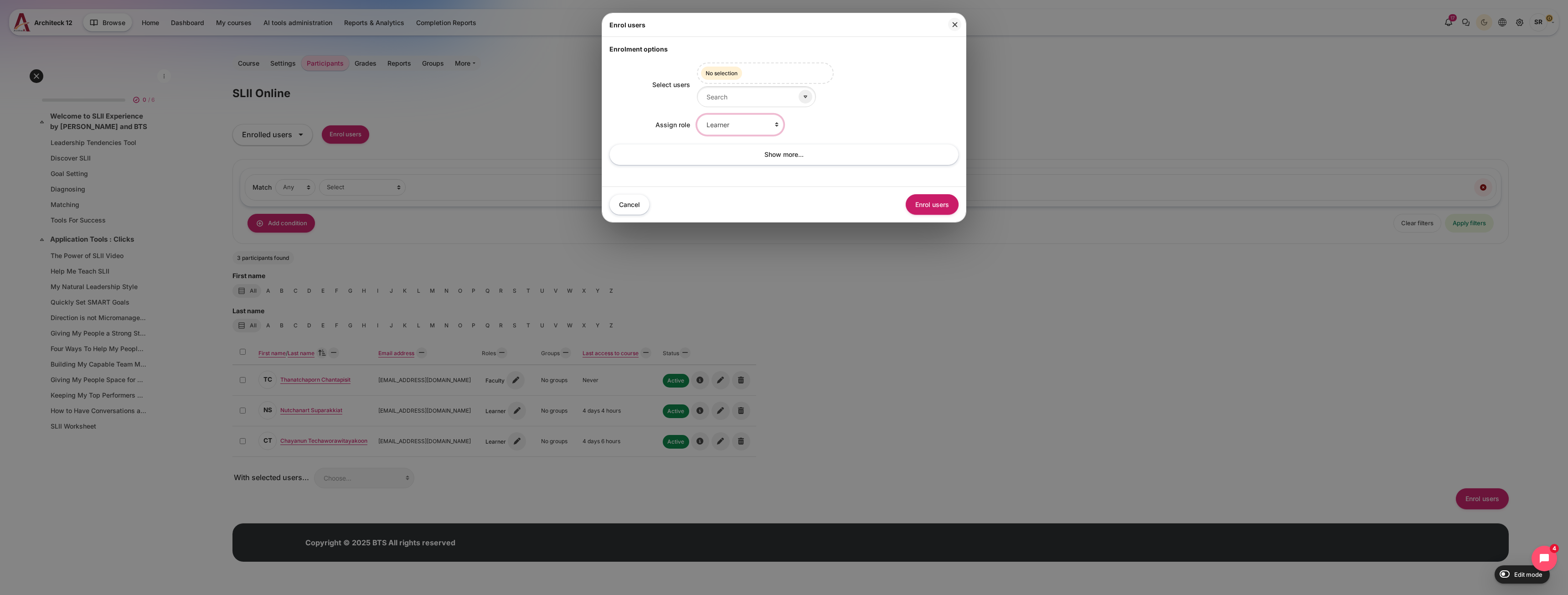
click at [743, 133] on select "Learner Faculty Client Sponsor 3 Manager Teacher Non-editing teacher Student Le…" at bounding box center [740, 125] width 86 height 21
select select "10"
click at [697, 114] on select "Learner Faculty Client Sponsor 3 Manager Teacher Non-editing teacher Student Le…" at bounding box center [740, 125] width 86 height 21
click at [721, 108] on div "Select users Selected items: No selection Assign role Learner Faculty Client Sp…" at bounding box center [784, 116] width 349 height 125
click at [726, 88] on input "Select users" at bounding box center [756, 97] width 119 height 21
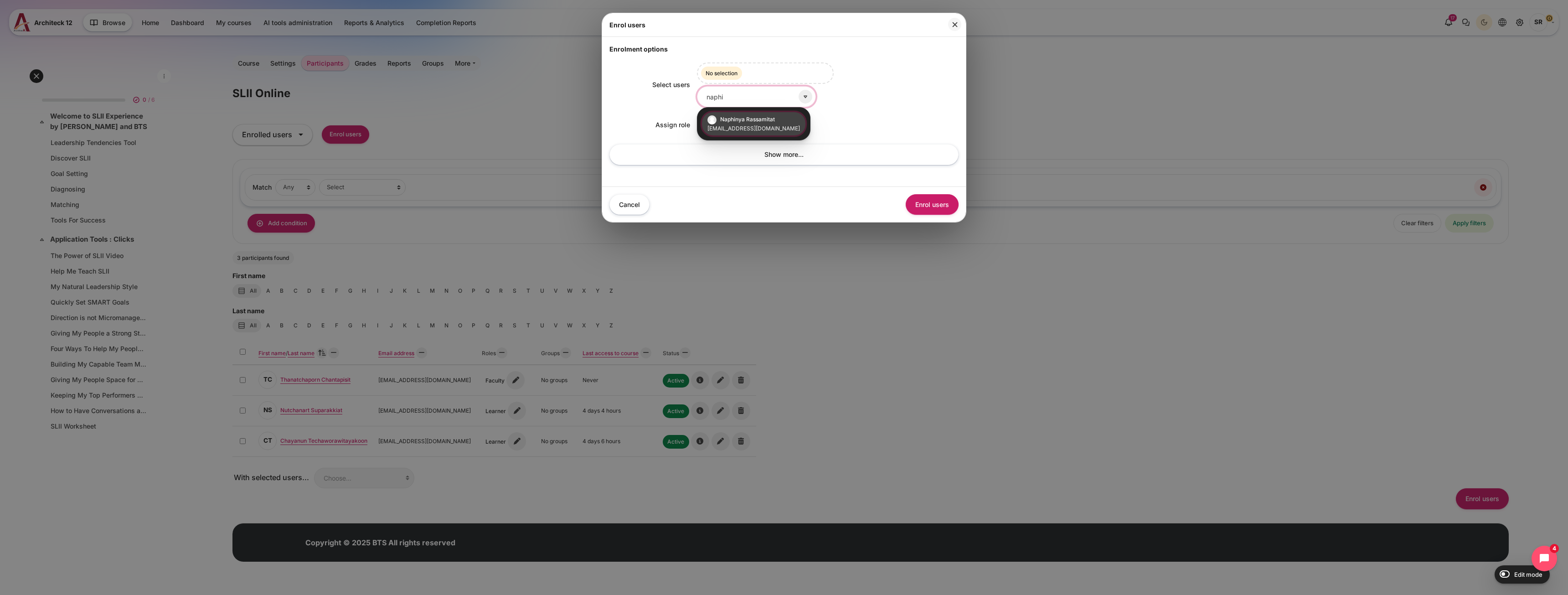
type input "naphi"
click at [758, 132] on small "[EMAIL_ADDRESS][DOMAIN_NAME]" at bounding box center [754, 128] width 93 height 8
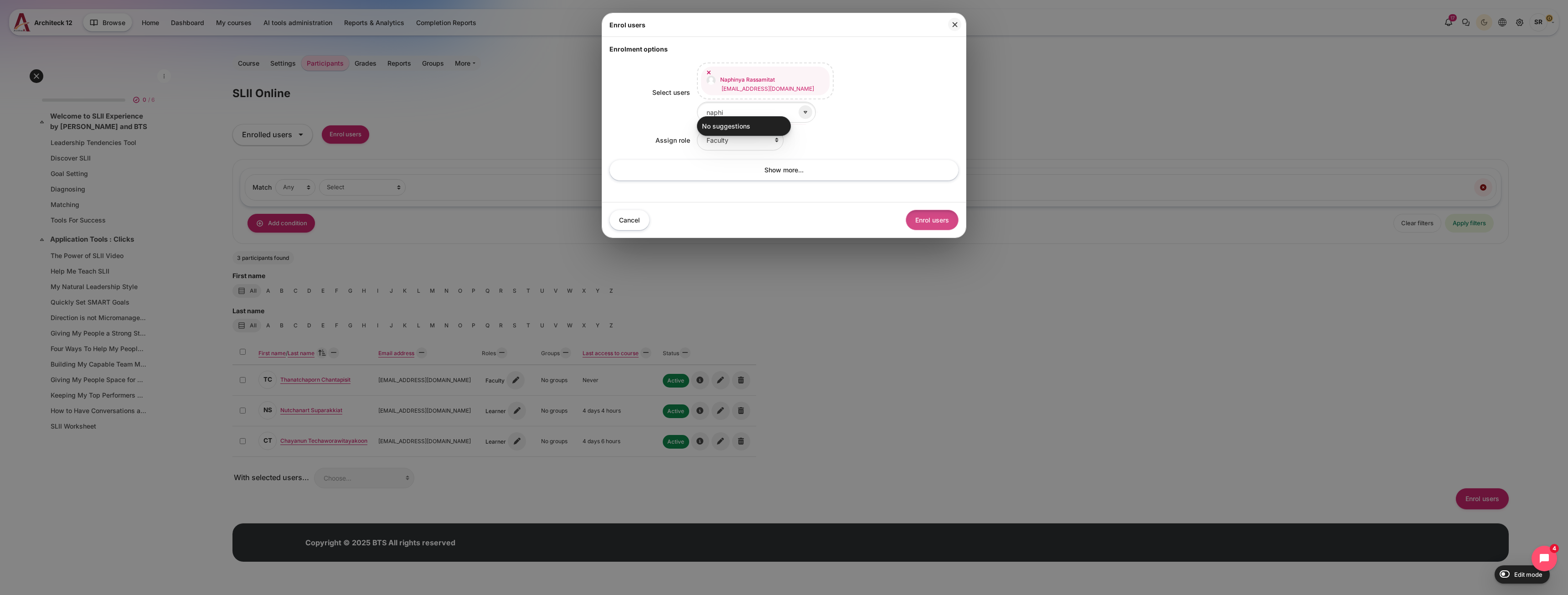
click at [929, 224] on button "Enrol users" at bounding box center [932, 220] width 53 height 21
